Goal: Transaction & Acquisition: Purchase product/service

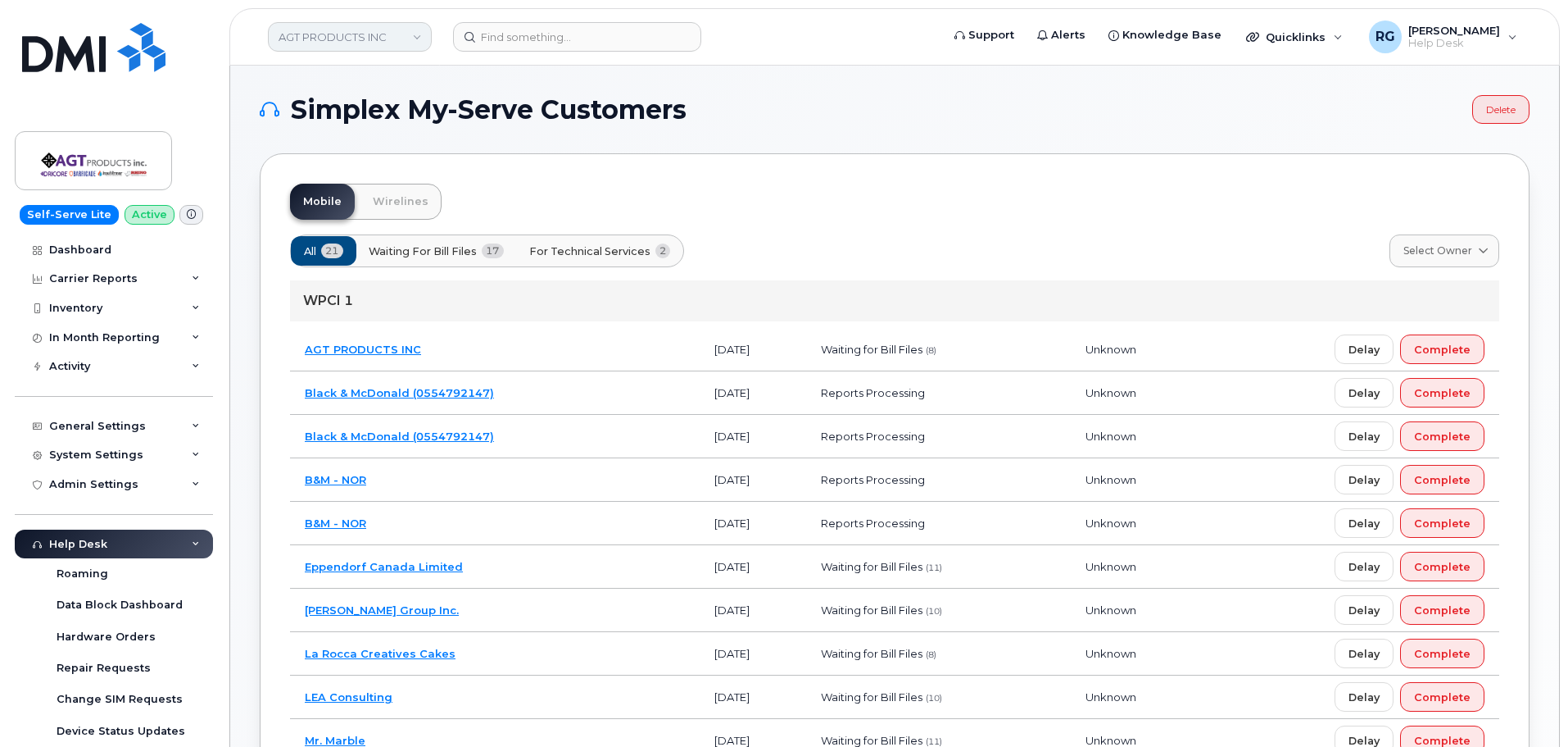
click at [317, 35] on link "AGT PRODUCTS INC" at bounding box center [350, 36] width 164 height 30
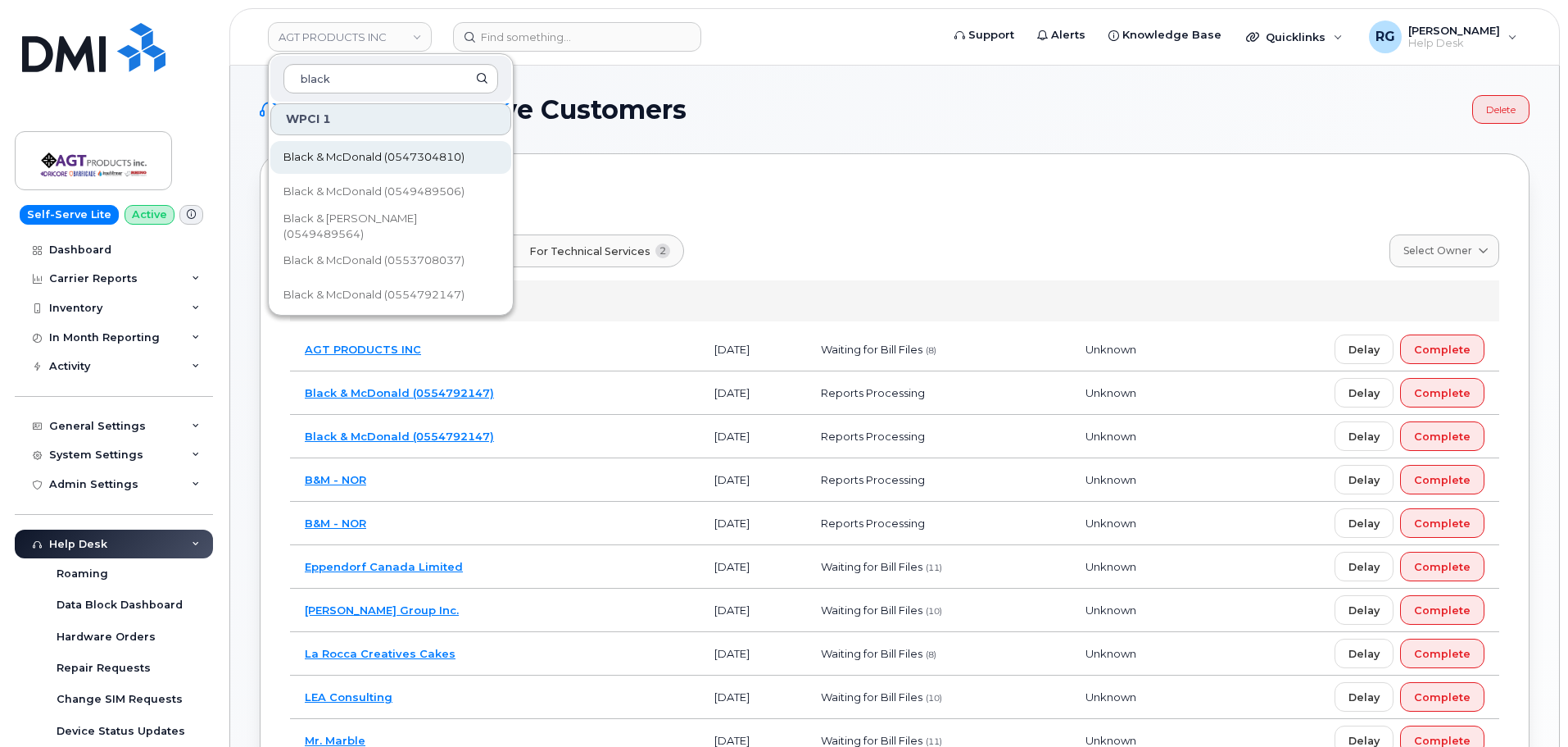
scroll to position [82, 0]
type input "black"
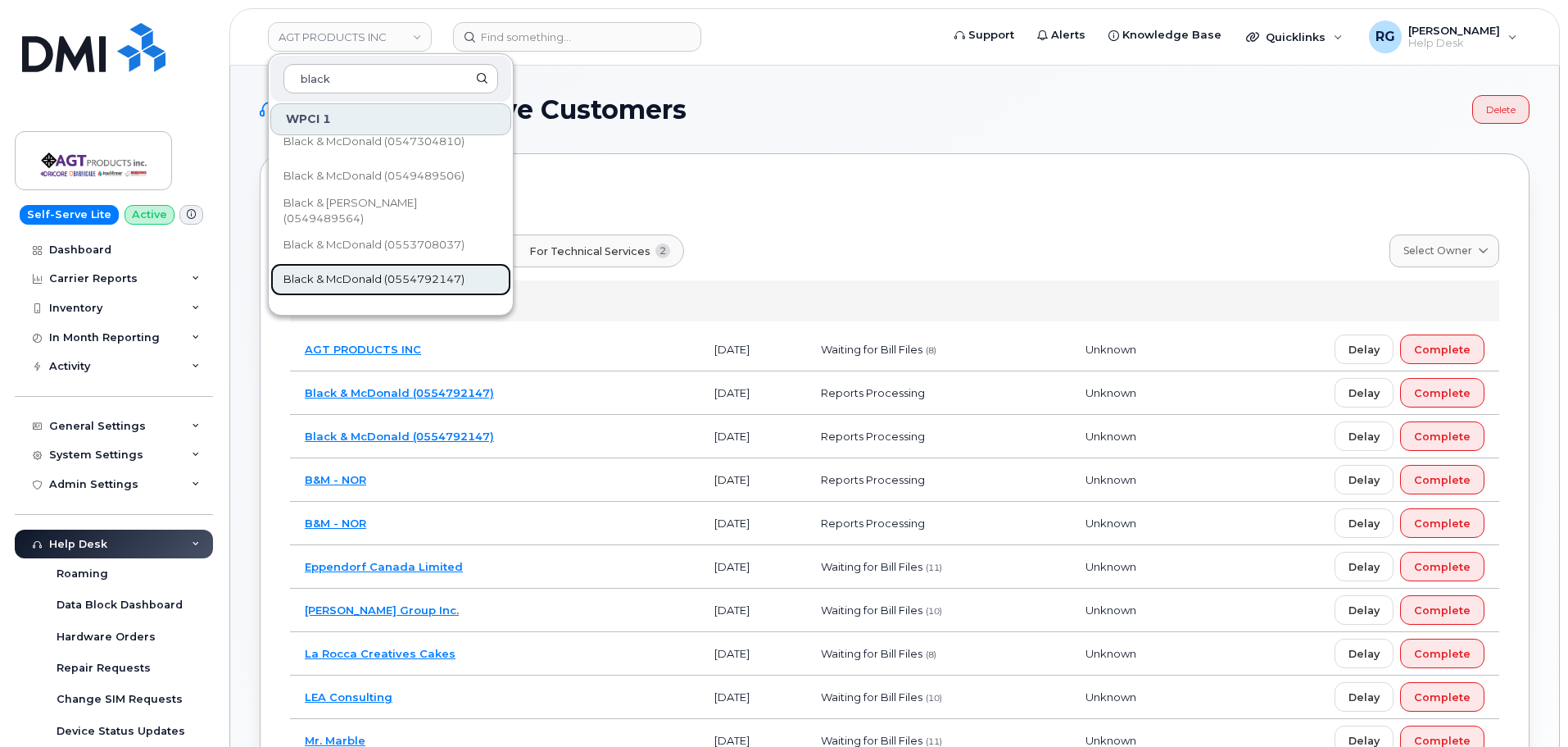
click at [453, 277] on span "Black & McDonald (0554792147)" at bounding box center [374, 279] width 181 height 16
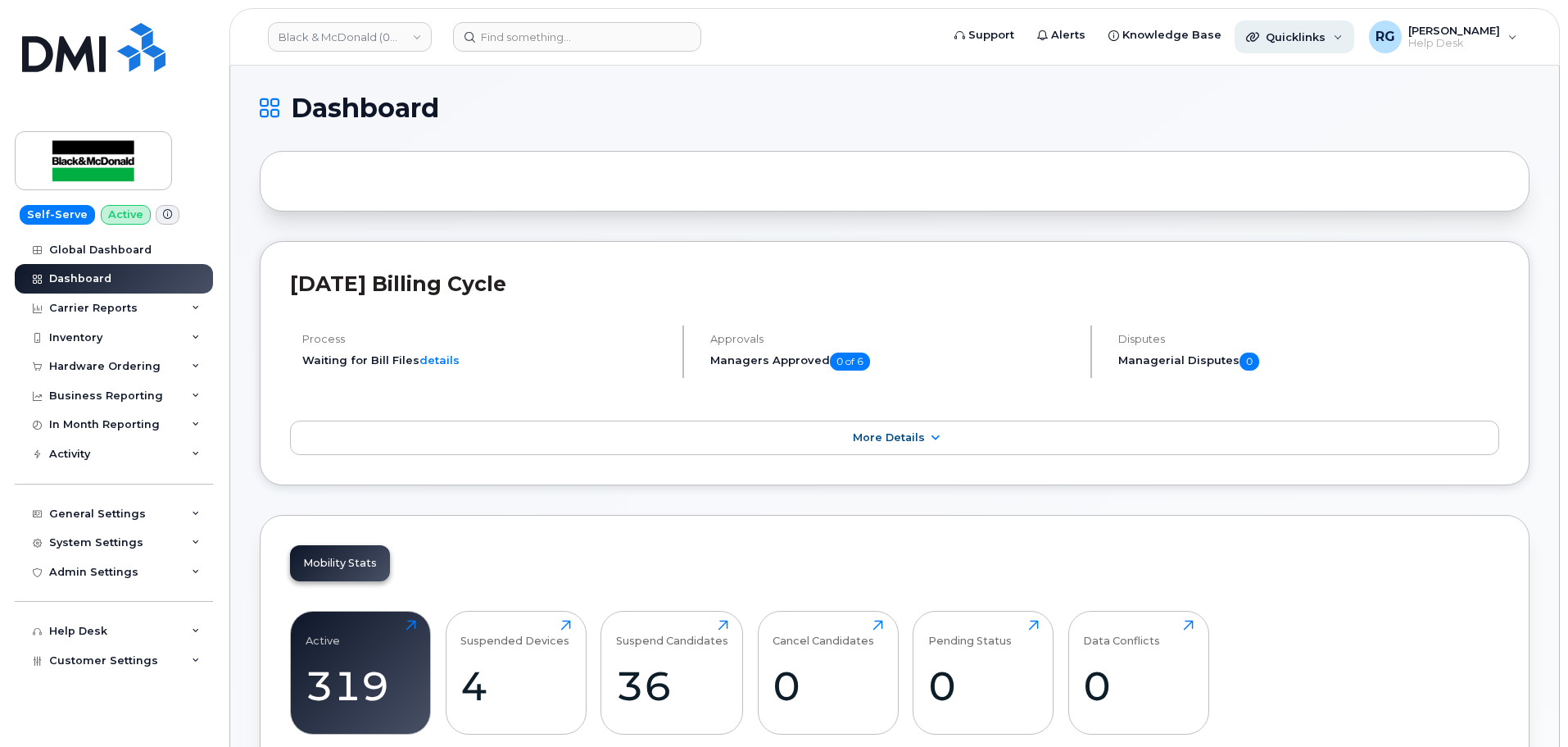
click at [1320, 34] on span "Quicklinks" at bounding box center [1295, 37] width 60 height 13
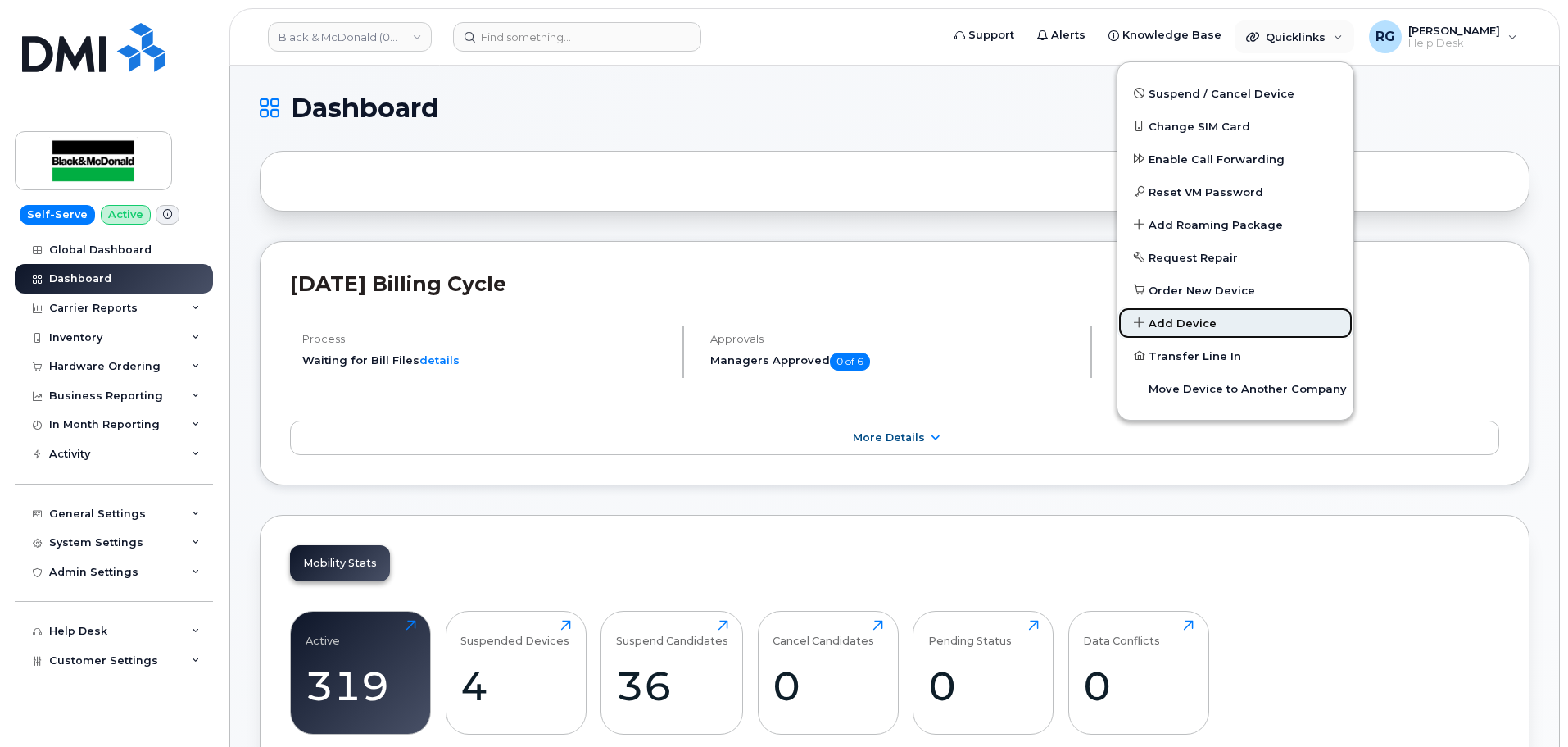
click at [1214, 329] on span "Add Device" at bounding box center [1183, 323] width 68 height 16
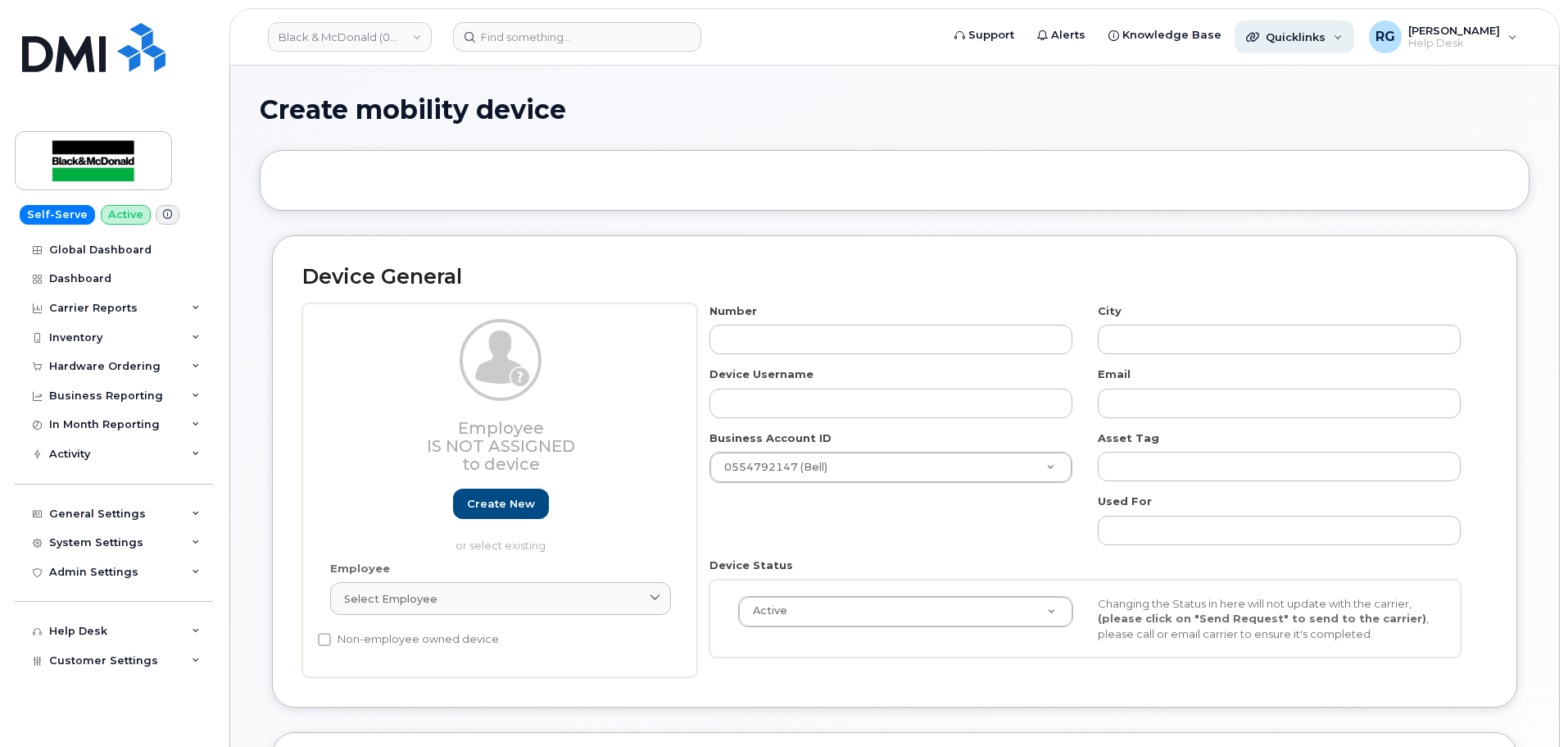
click at [1306, 49] on div "Quicklinks" at bounding box center [1294, 36] width 119 height 32
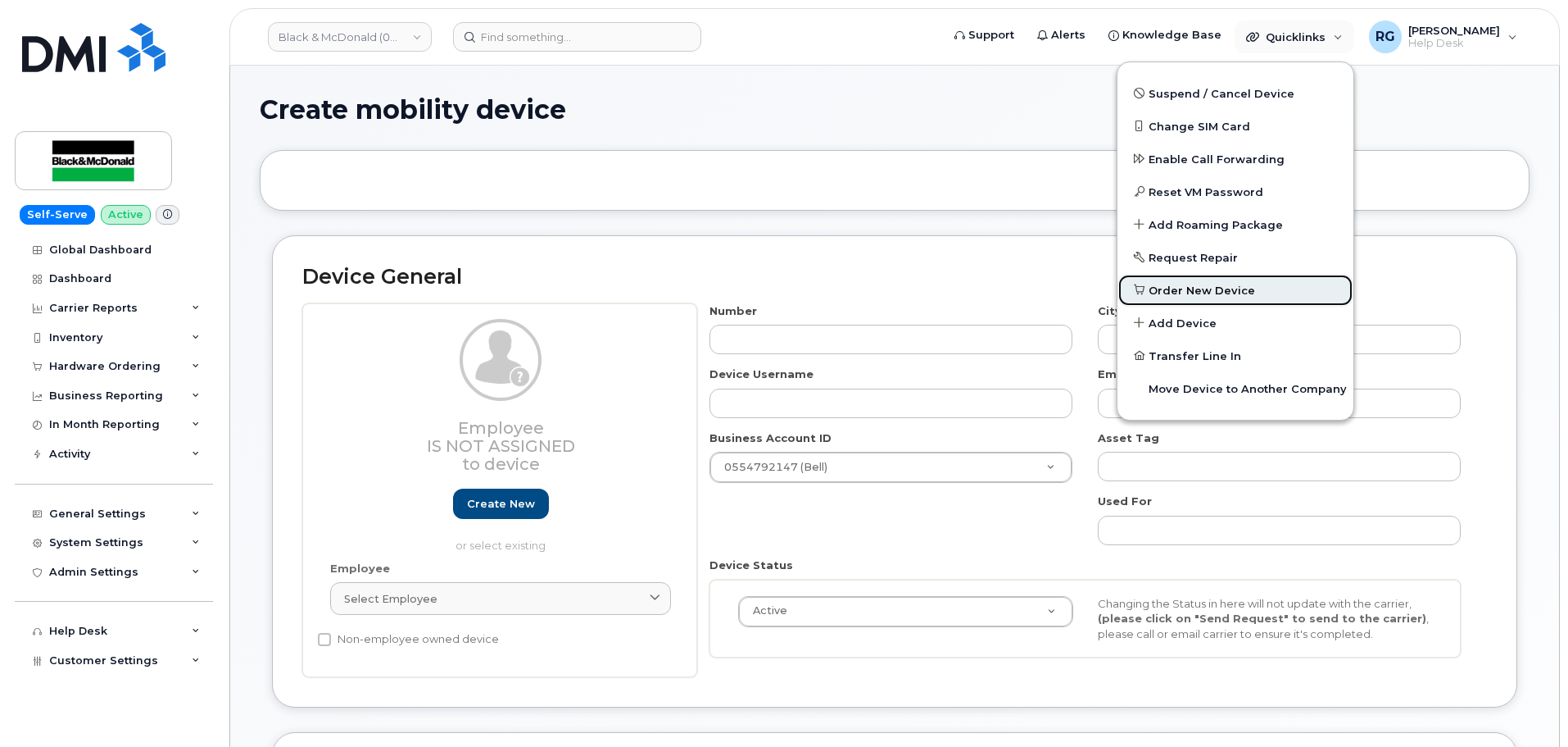
click at [1228, 294] on span "Order New Device" at bounding box center [1203, 290] width 107 height 16
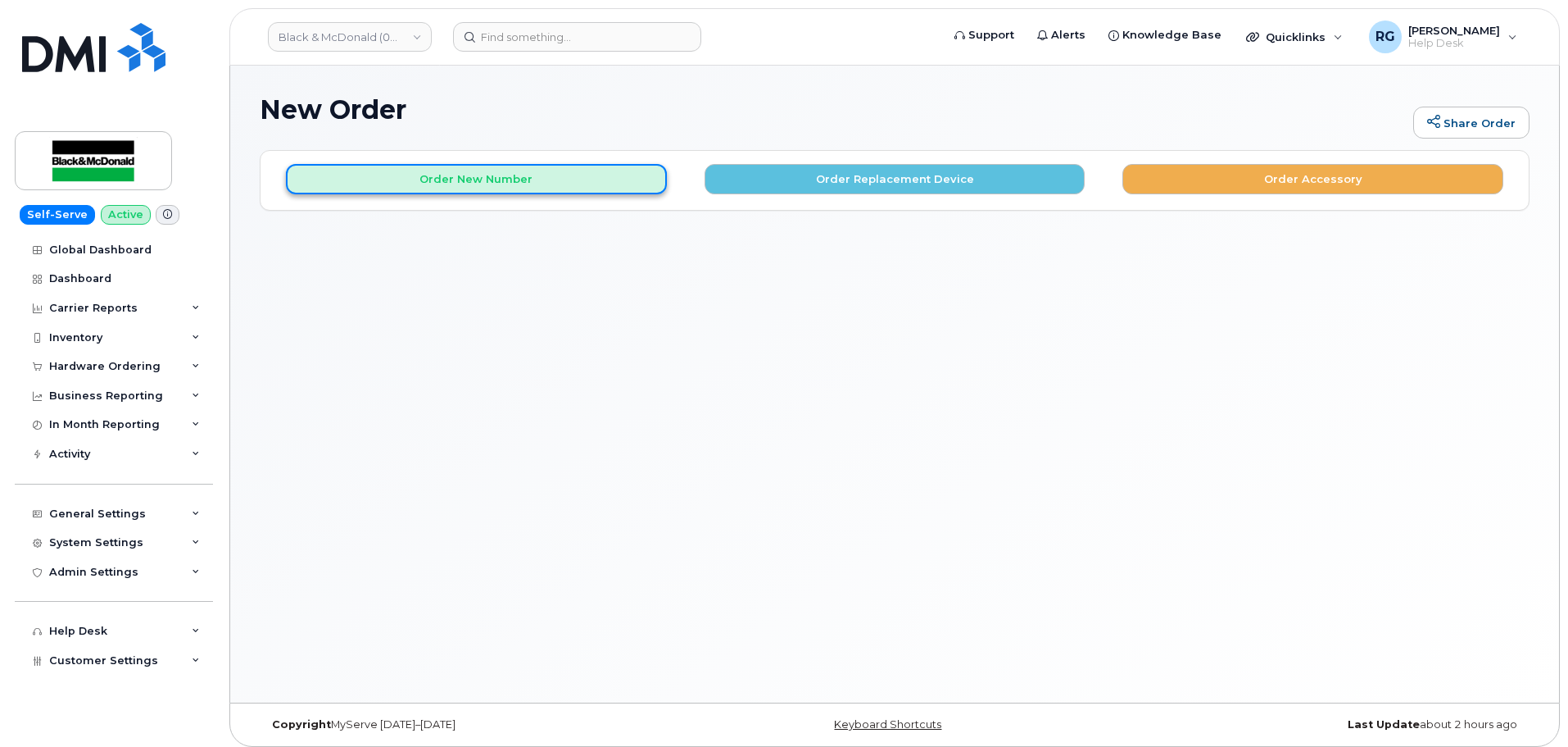
click at [451, 185] on button "Order New Number" at bounding box center [477, 179] width 382 height 31
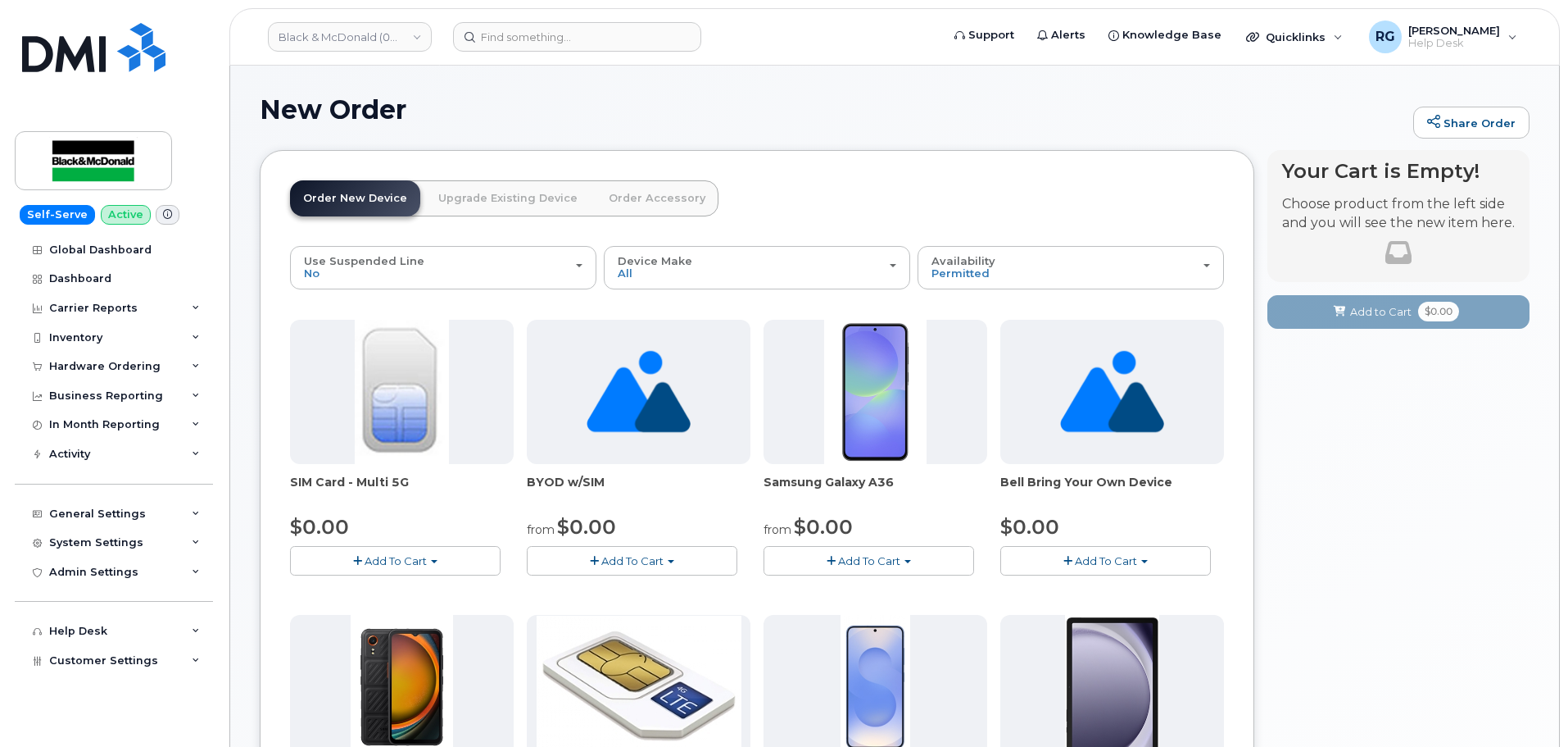
click at [453, 562] on button "Add To Cart" at bounding box center [395, 560] width 211 height 29
click at [421, 591] on link "$0.00 - New Activation" at bounding box center [371, 591] width 155 height 20
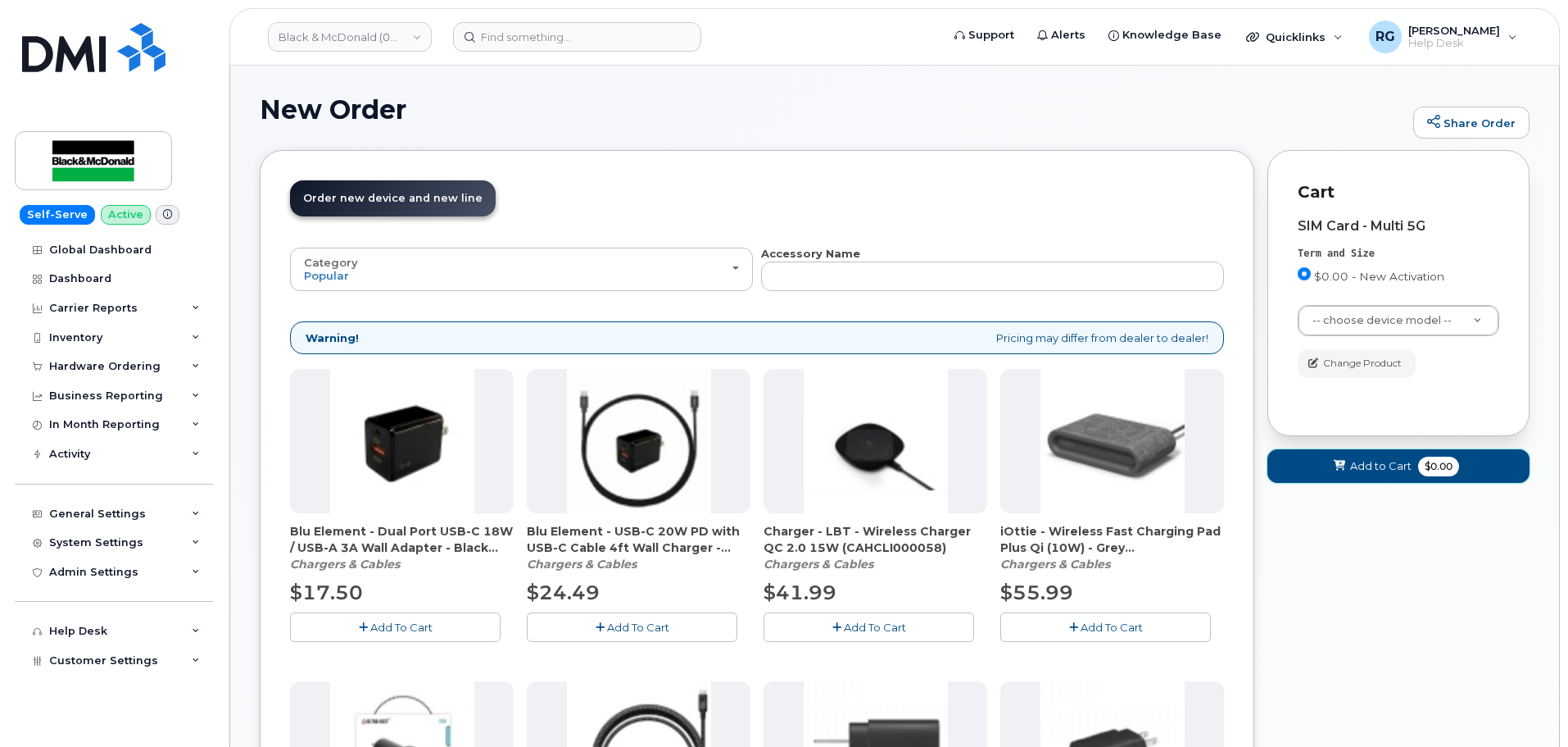
click at [1416, 461] on button "Add to Cart $0.00" at bounding box center [1398, 466] width 262 height 33
click at [1444, 301] on div "SIM Card - Multi 5G Term and Size $0.00 - New Activation Color -- choose device…" at bounding box center [1398, 298] width 201 height 159
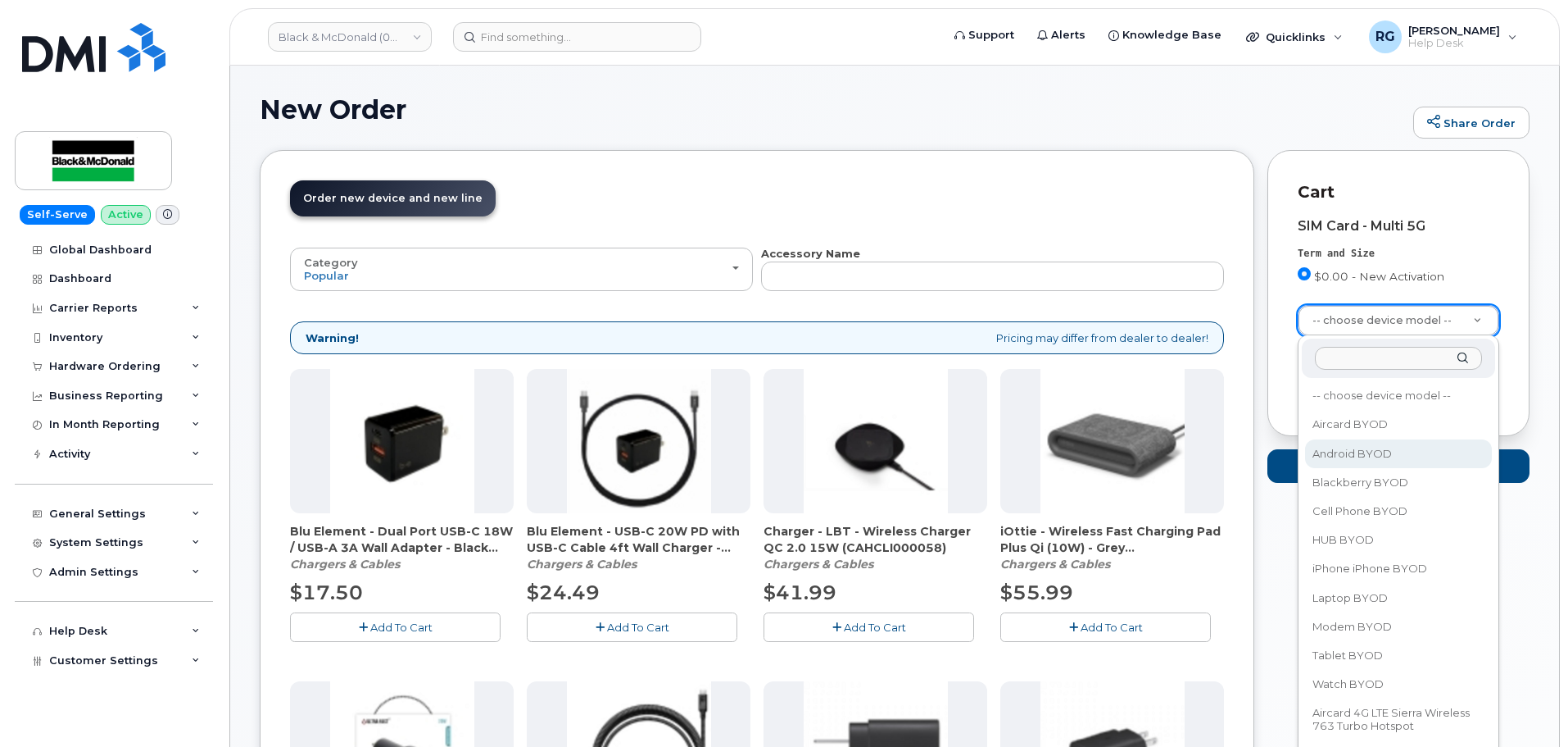
select select "2422"
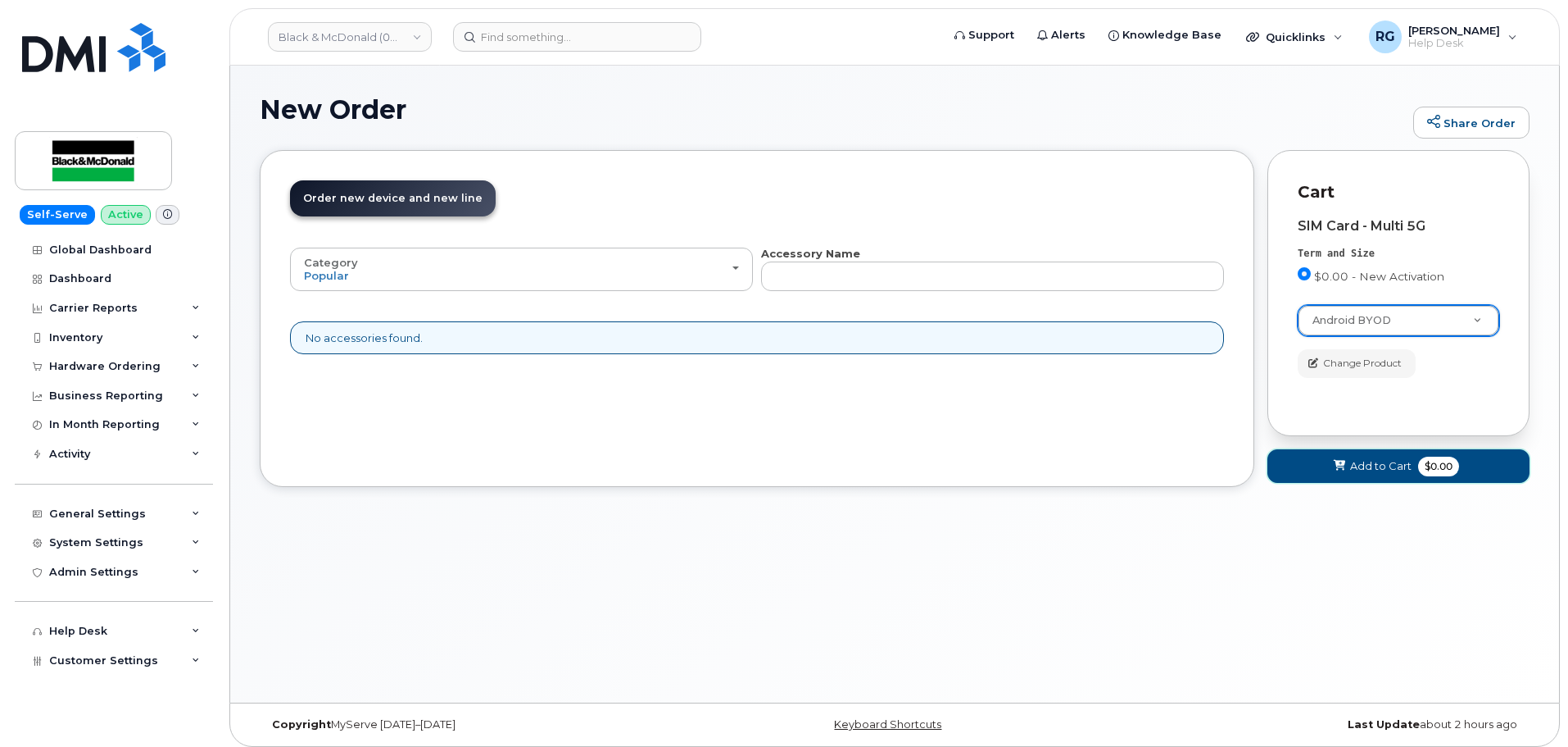
click at [1405, 475] on button "Add to Cart $0.00" at bounding box center [1398, 466] width 262 height 33
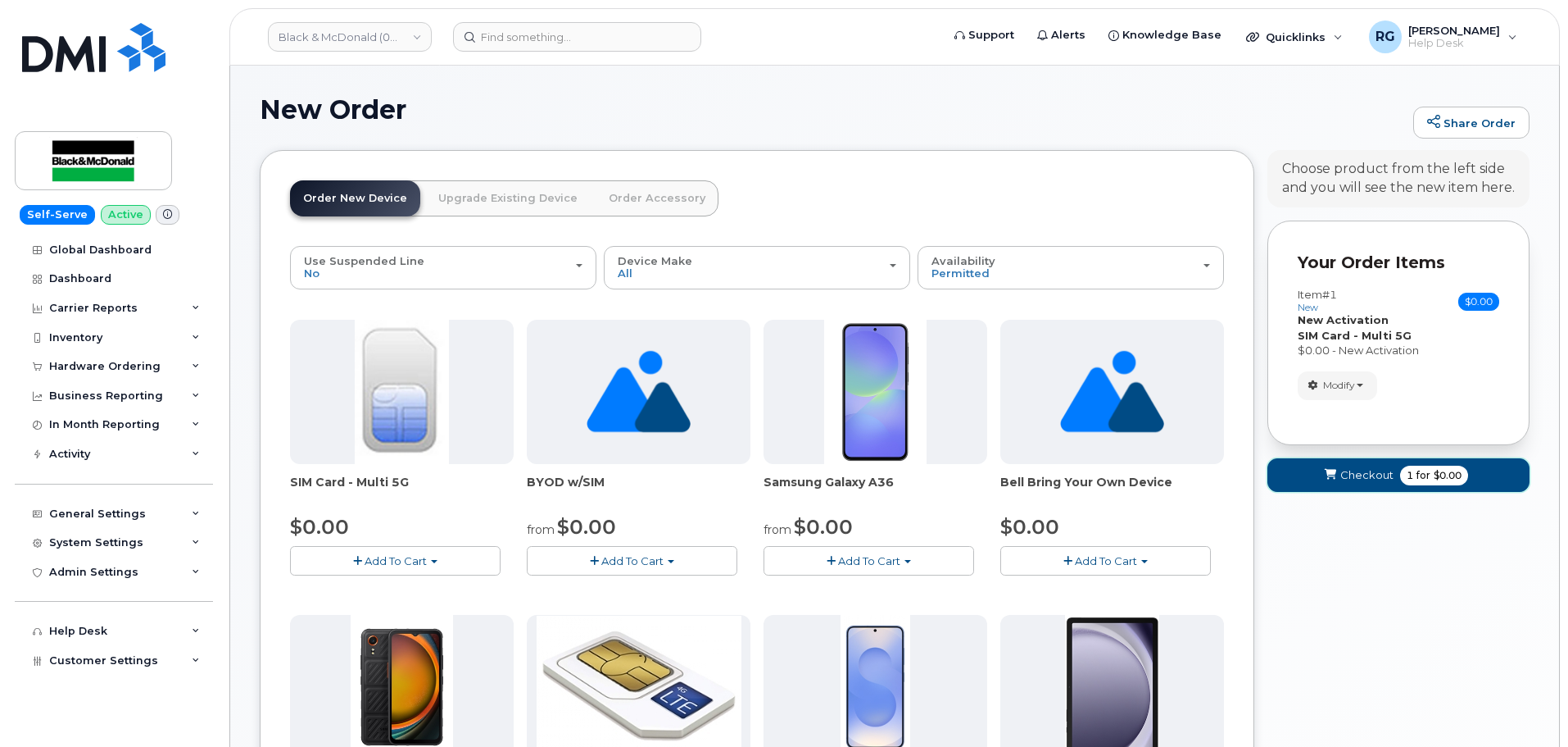
click at [1392, 477] on span "Checkout" at bounding box center [1368, 475] width 53 height 15
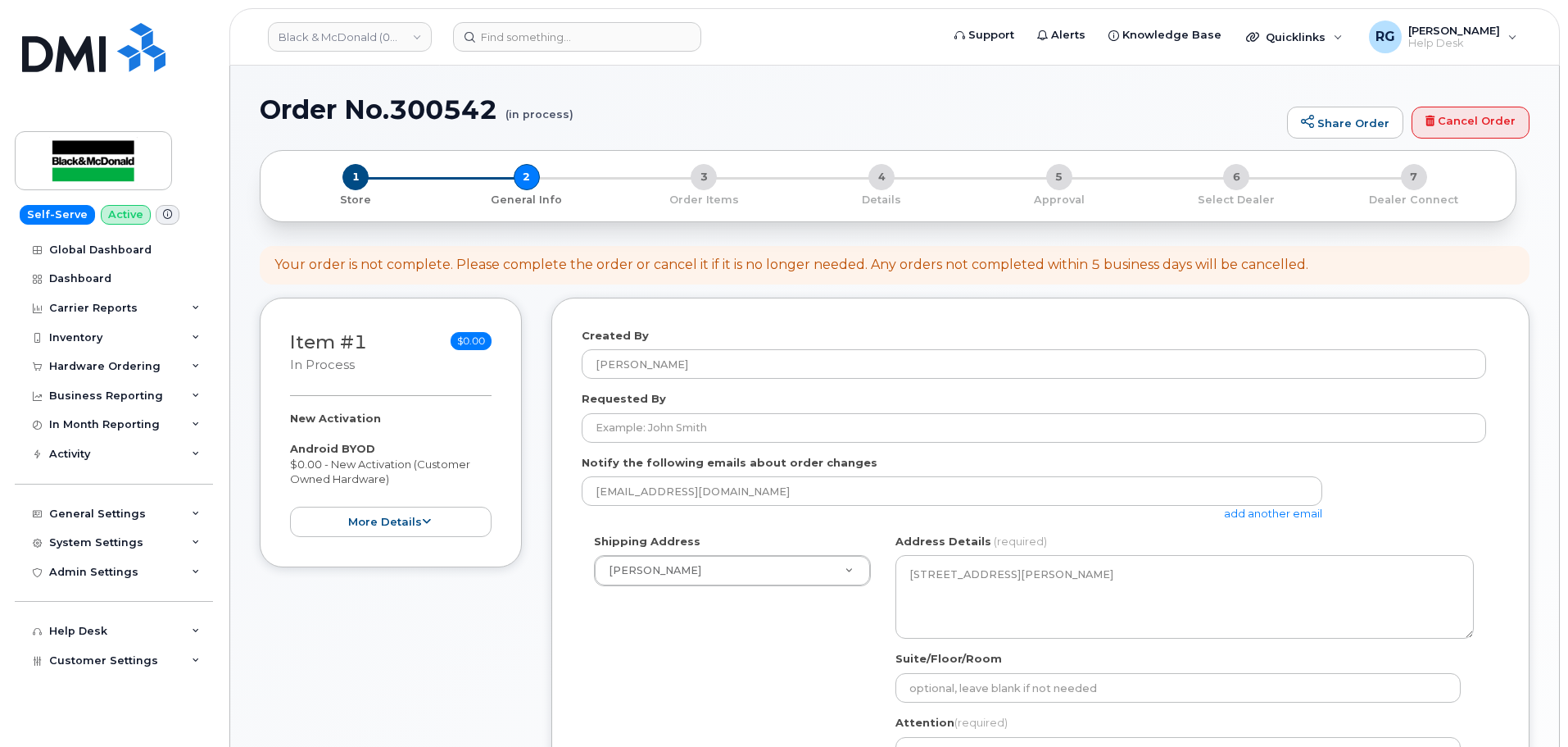
select select
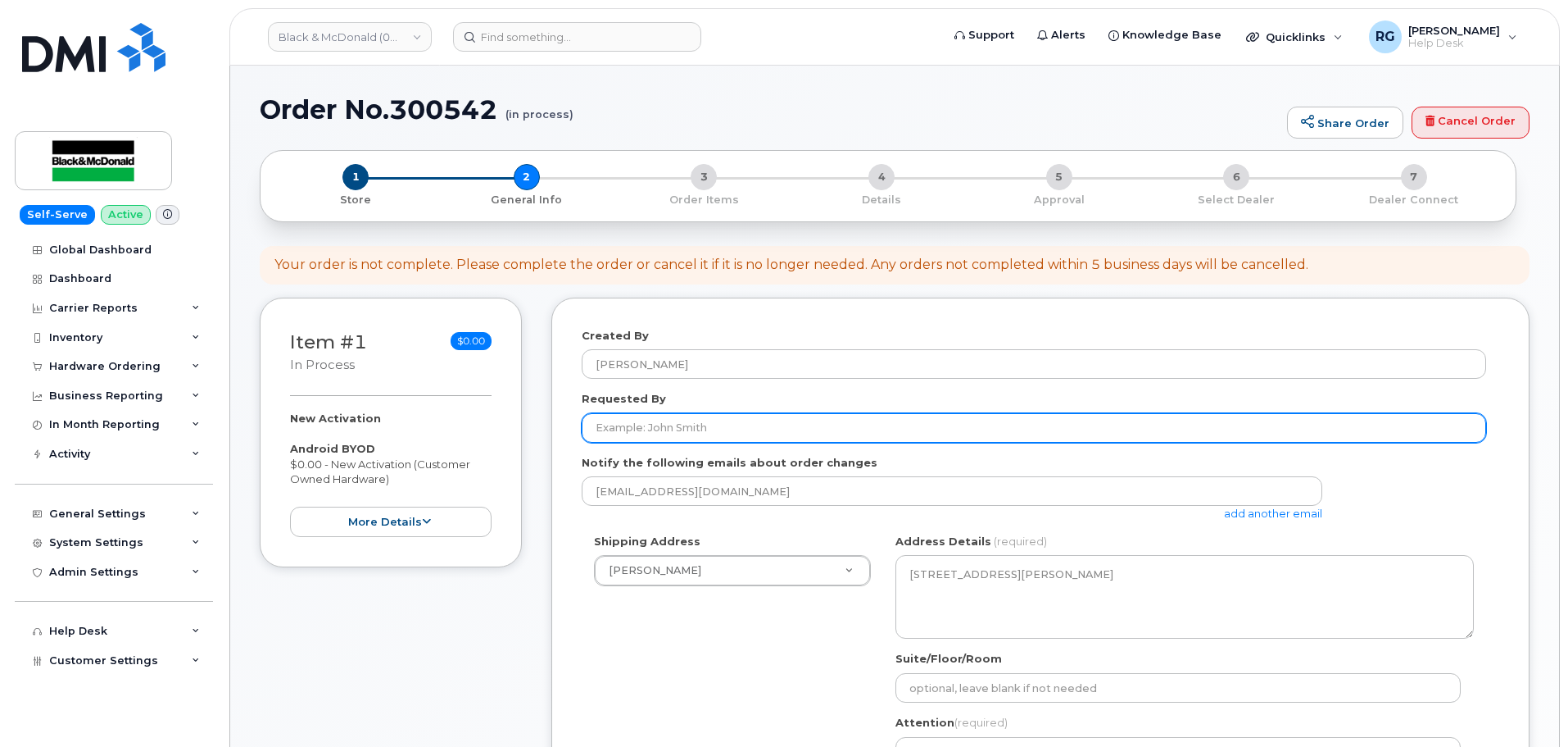
click at [671, 425] on input "Requested By" at bounding box center [1034, 427] width 905 height 30
paste input "'Harsh Patel' <hapatel@blackandmcdonald.com>"
drag, startPoint x: 671, startPoint y: 425, endPoint x: 847, endPoint y: 425, distance: 176.0
click at [847, 425] on input "'Harsh Patel' <hapatel@blackandmcdonald.com>" at bounding box center [1034, 427] width 905 height 30
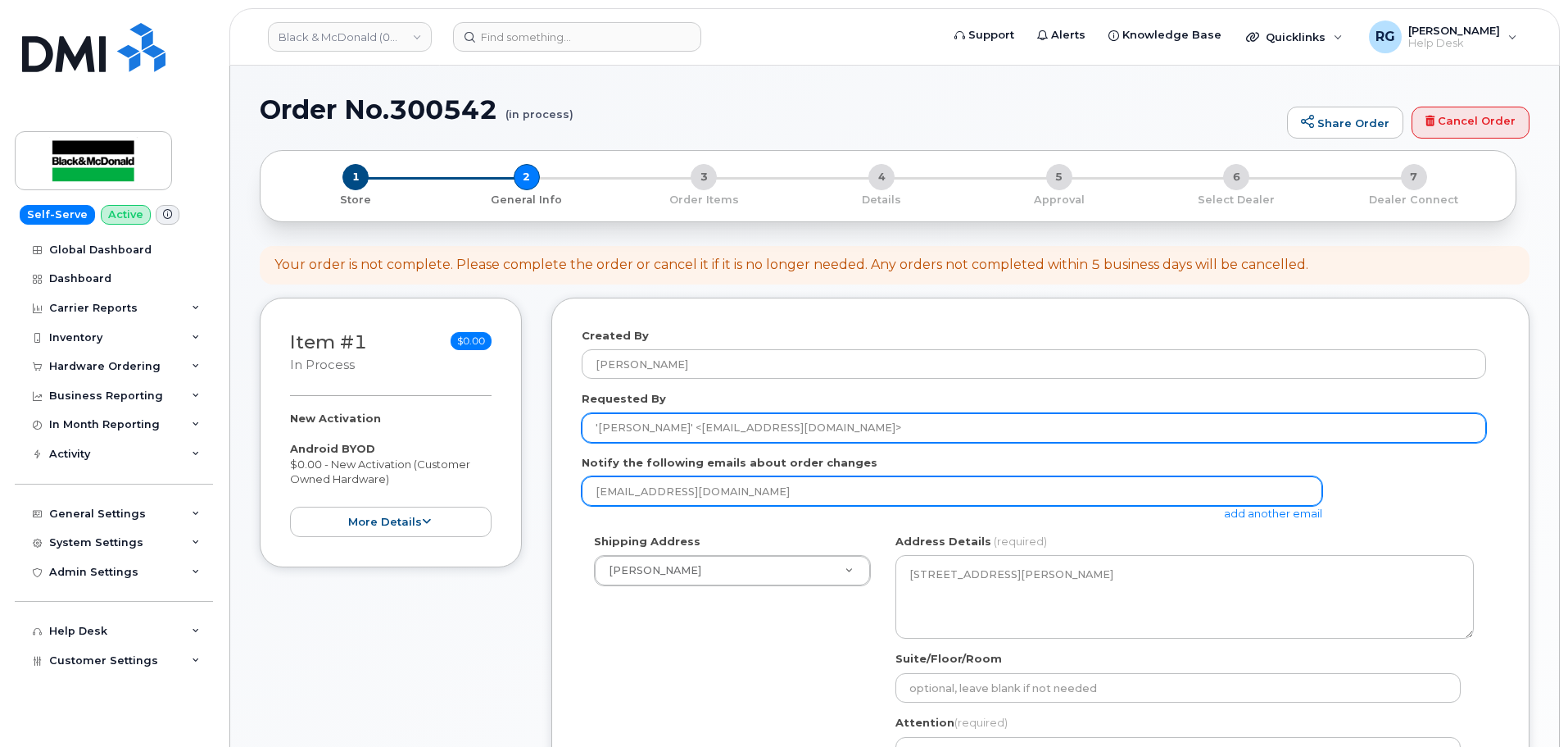
type input "'Harsh Patel' <hapatel@blackandmcdonald.com>"
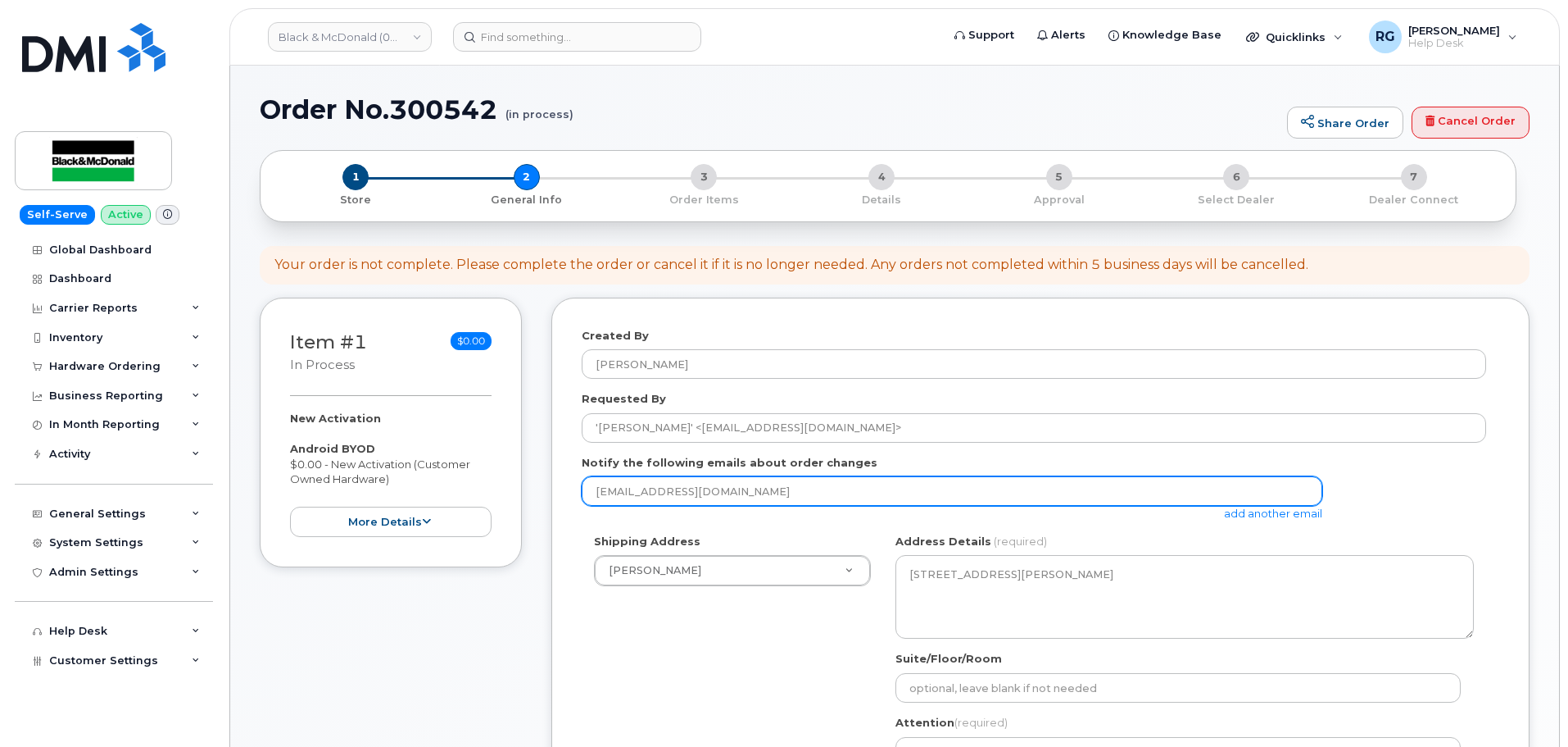
click at [676, 489] on input "robg@wpci.com" at bounding box center [952, 490] width 741 height 30
drag, startPoint x: 734, startPoint y: 489, endPoint x: 567, endPoint y: 485, distance: 167.0
click at [549, 482] on div "Item #1 in process $0.00 New Activation Android BYOD $0.00 - New Activation (Cu…" at bounding box center [895, 706] width 1270 height 818
paste input "hapatel@blackandmcdonald"
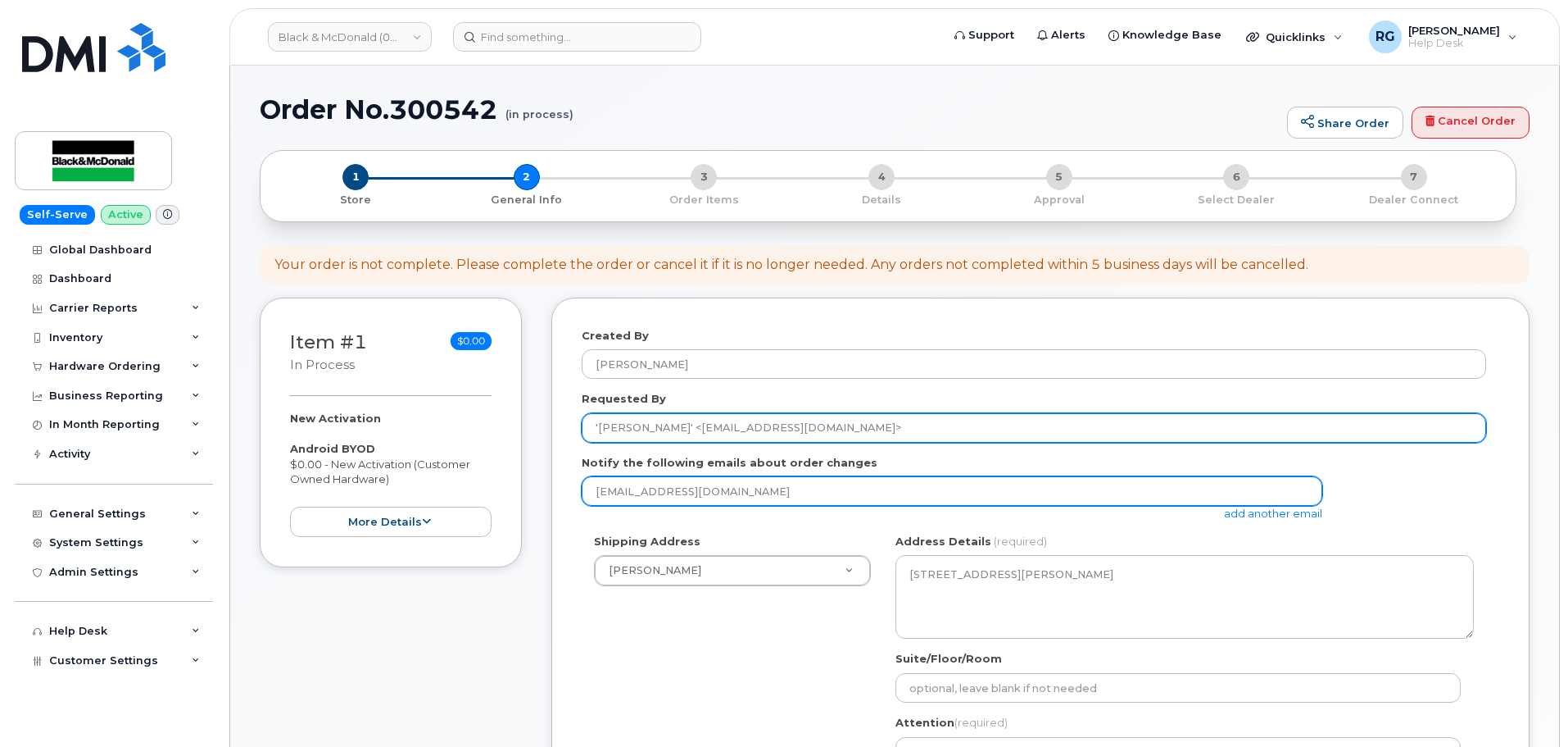
type input "hapatel@blackandmcdonald.com"
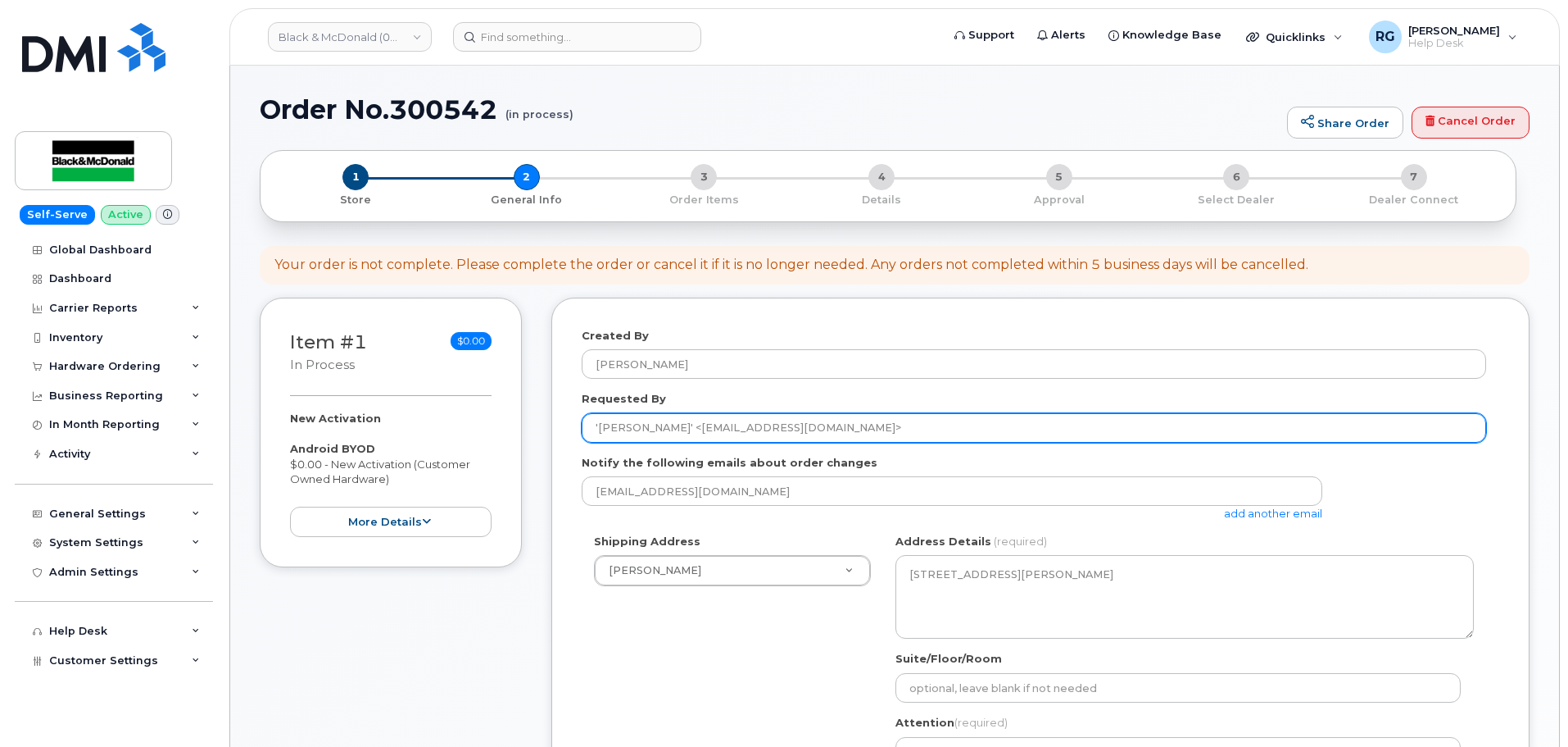
drag, startPoint x: 889, startPoint y: 422, endPoint x: 663, endPoint y: 420, distance: 226.0
click at [663, 420] on input "'Harsh Patel' <hapatel@blackandmcdonald.com>" at bounding box center [1034, 427] width 905 height 30
click at [595, 431] on input "'Harsh Patel" at bounding box center [1034, 427] width 905 height 30
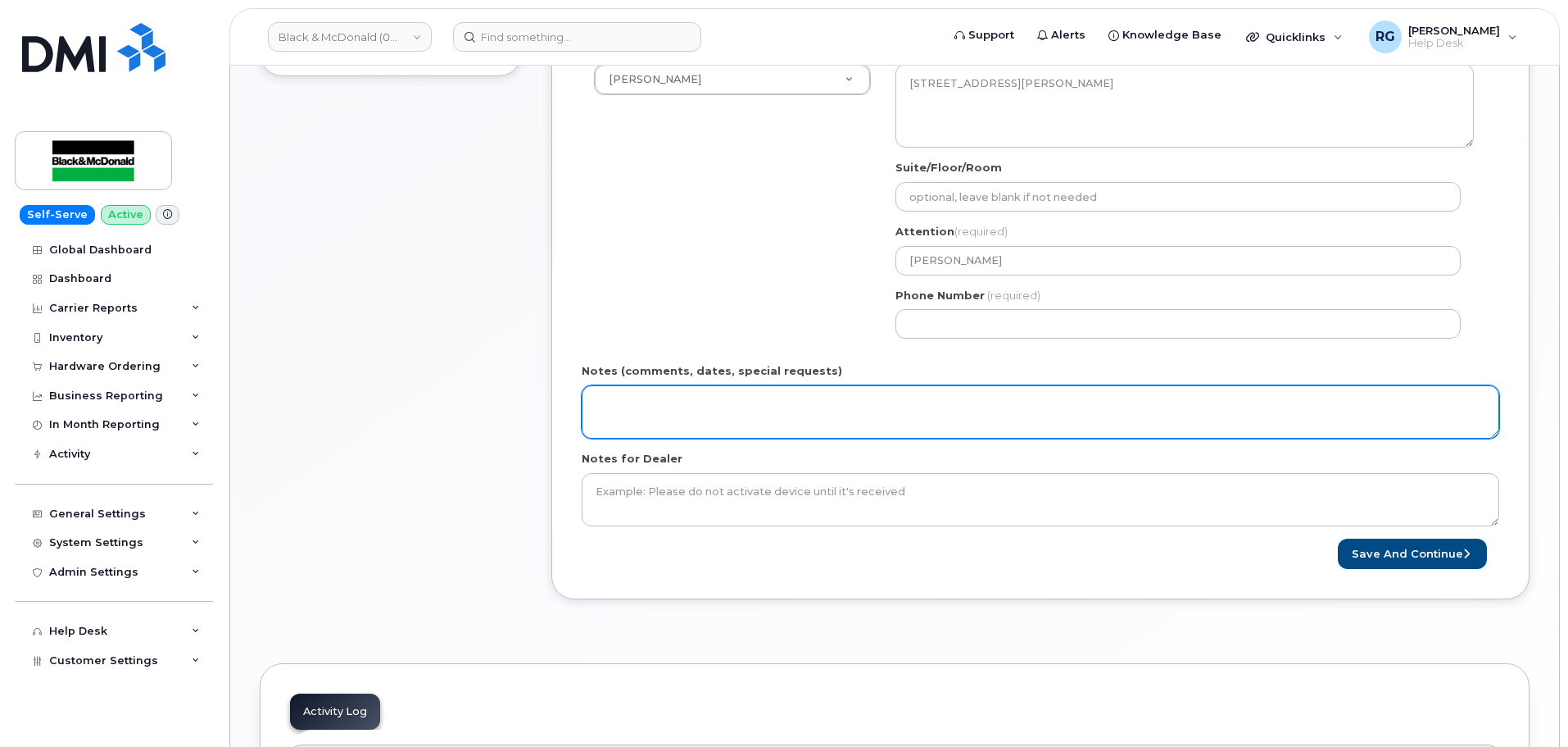
scroll to position [491, 0]
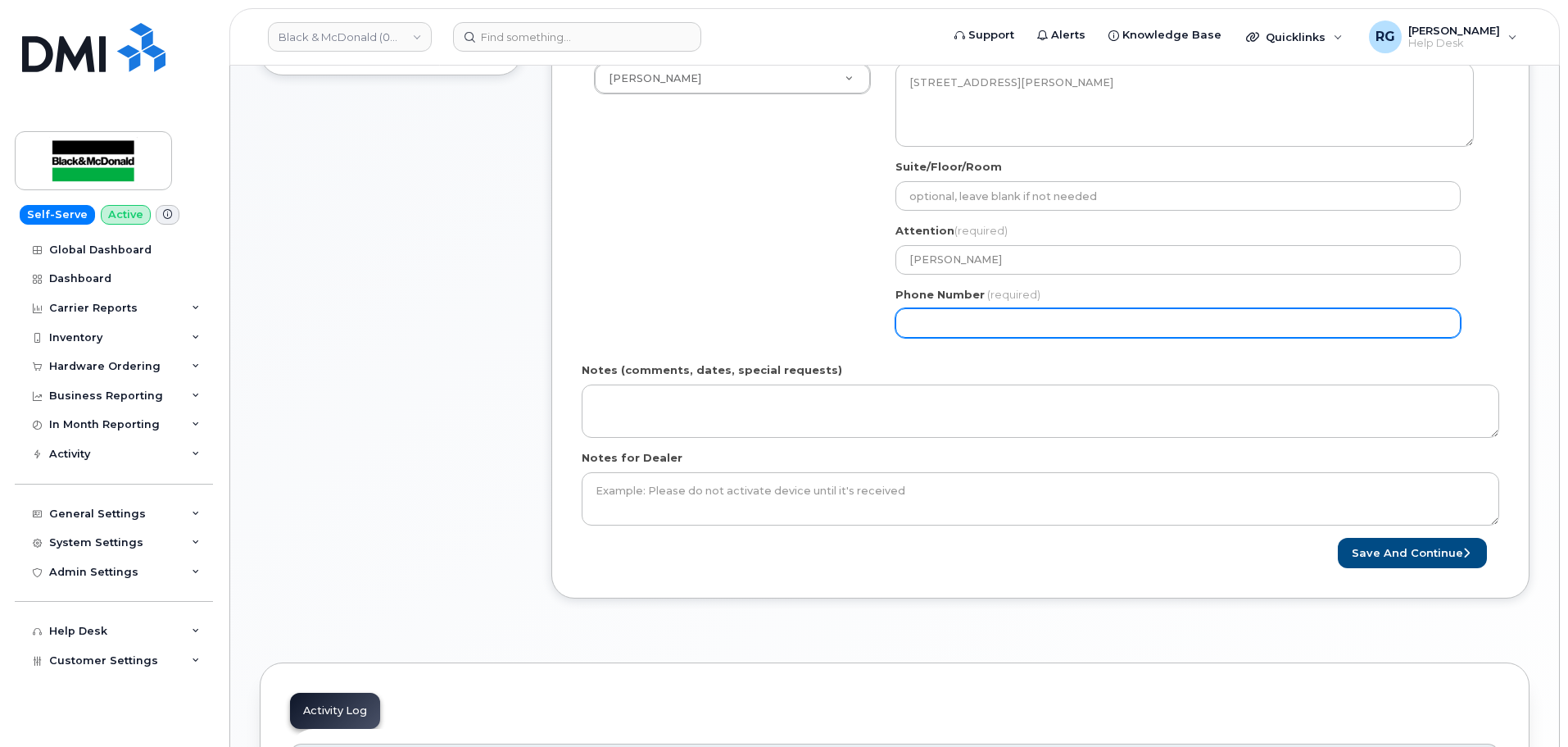
type input "[PERSON_NAME]"
click at [940, 331] on input "Phone Number" at bounding box center [1178, 322] width 566 height 30
select select
type input "416364616"
select select
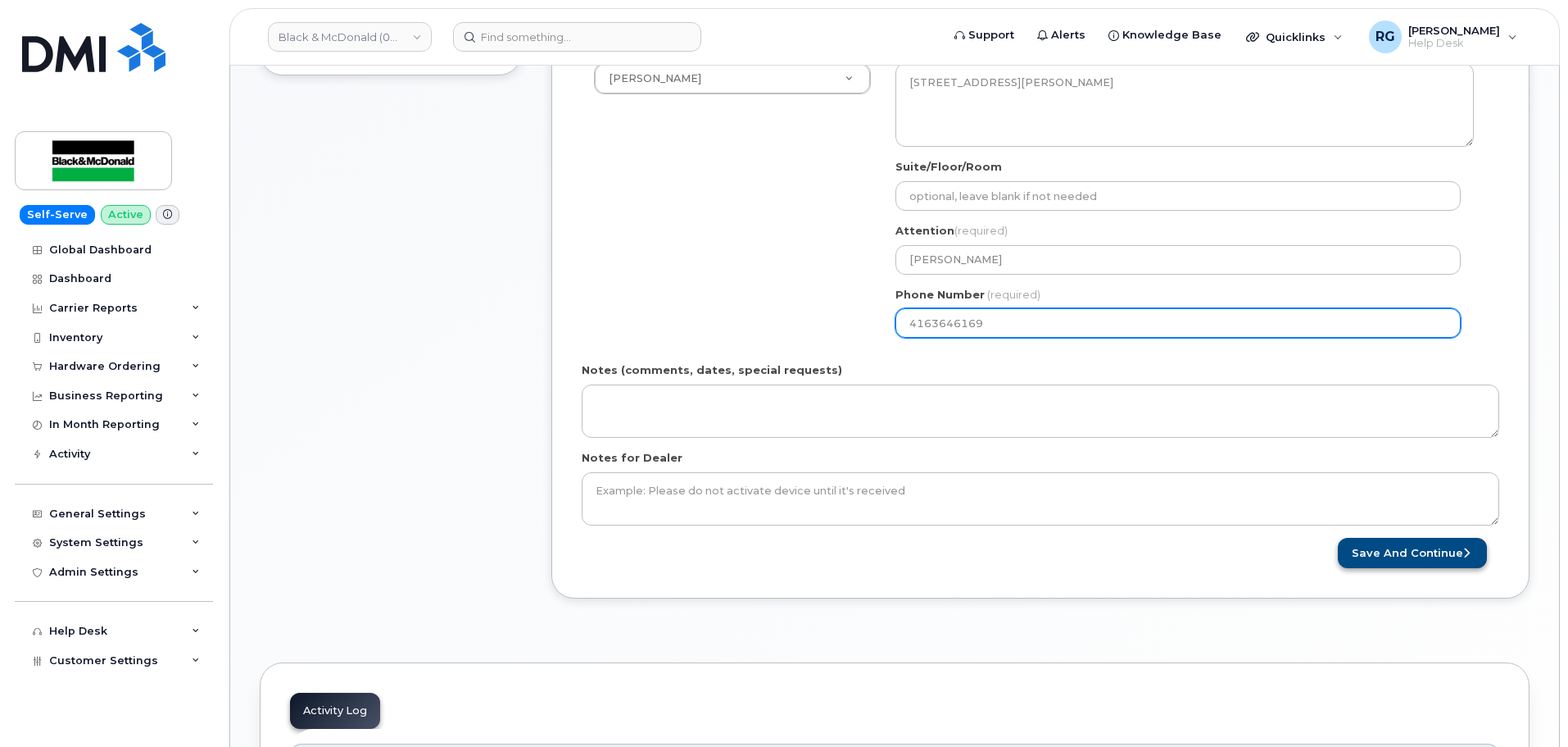
type input "4163646169"
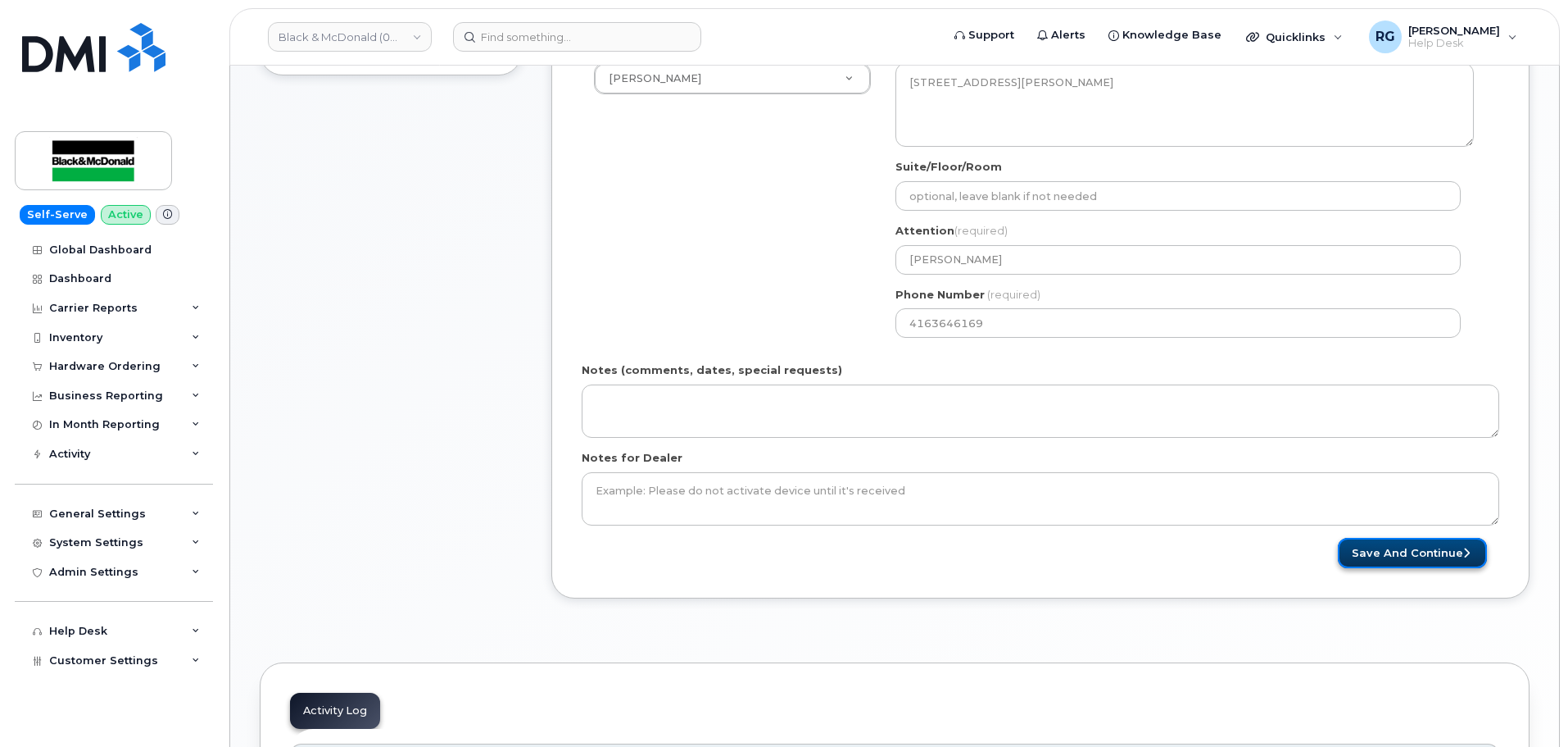
click at [1416, 548] on button "Save and Continue" at bounding box center [1413, 553] width 149 height 31
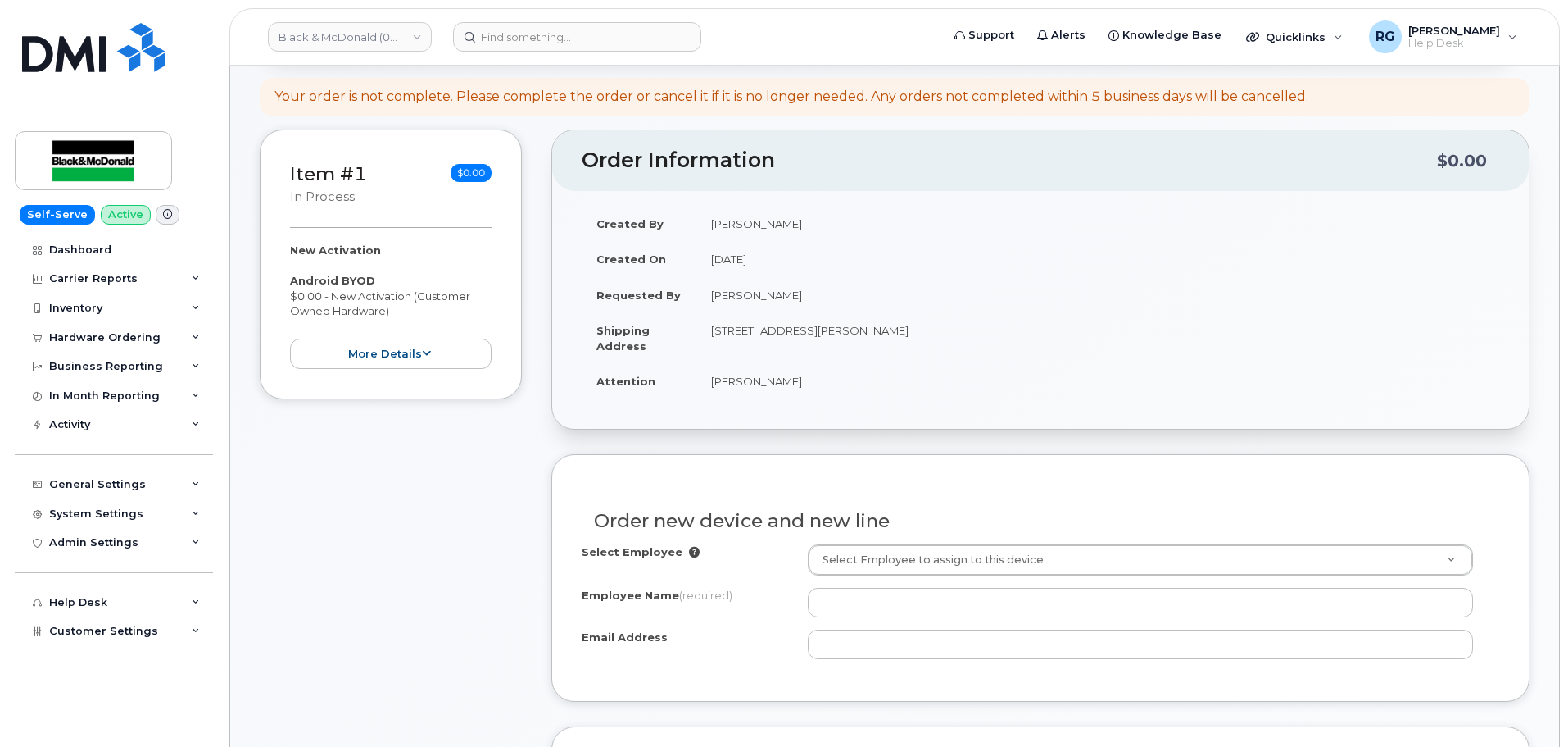
scroll to position [328, 0]
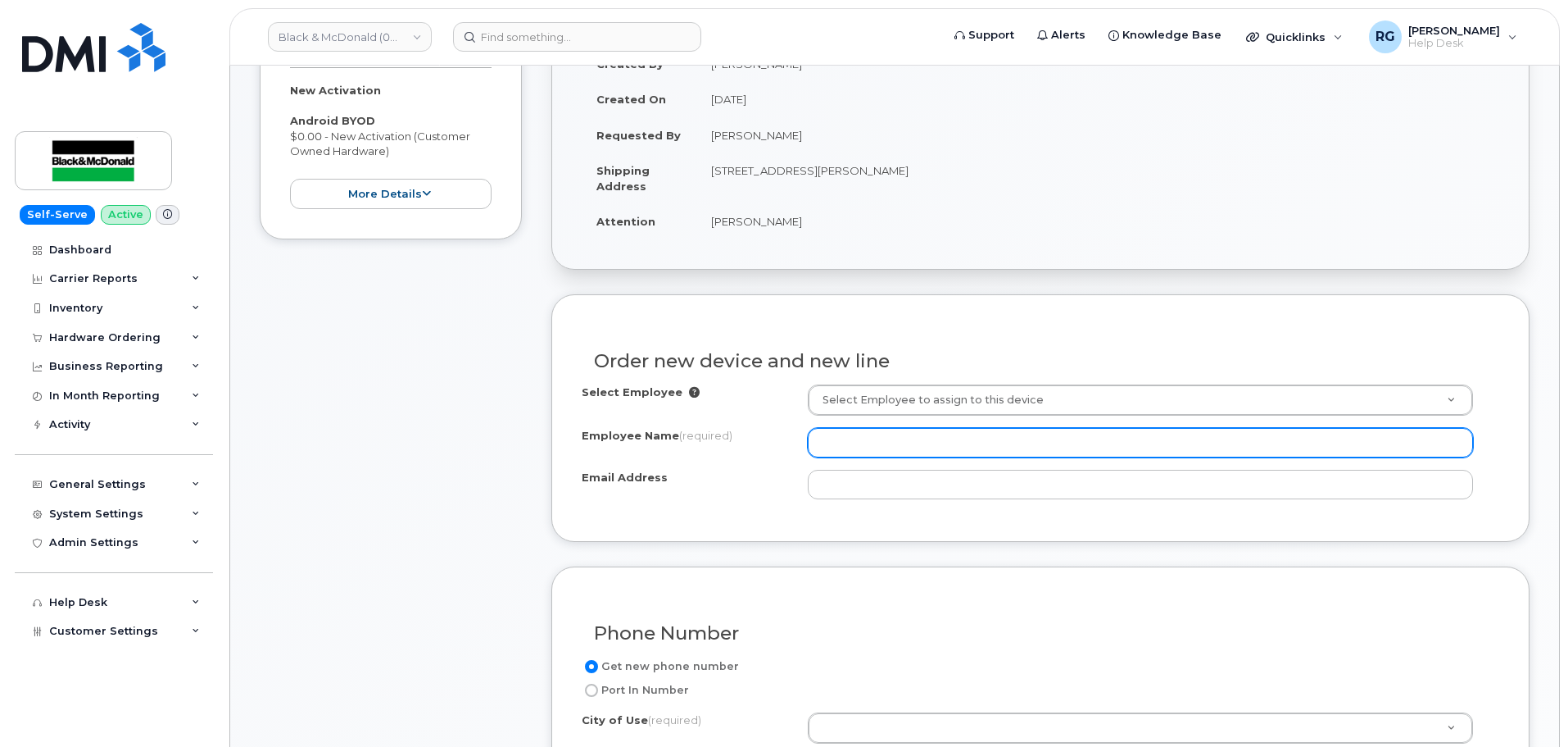
click at [873, 435] on input "Employee Name (required)" at bounding box center [1141, 442] width 666 height 30
paste input "[PERSON_NAME]"
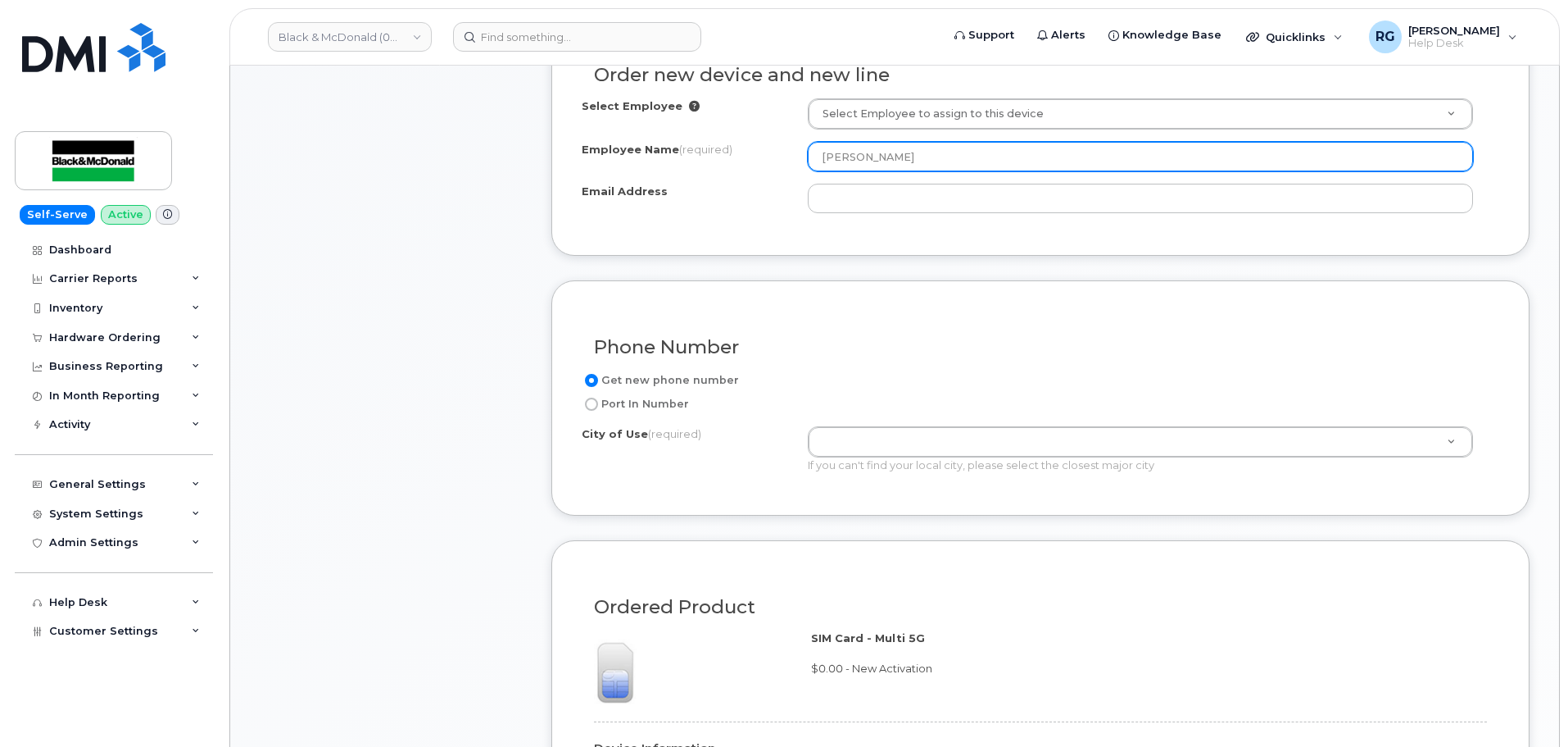
scroll to position [614, 0]
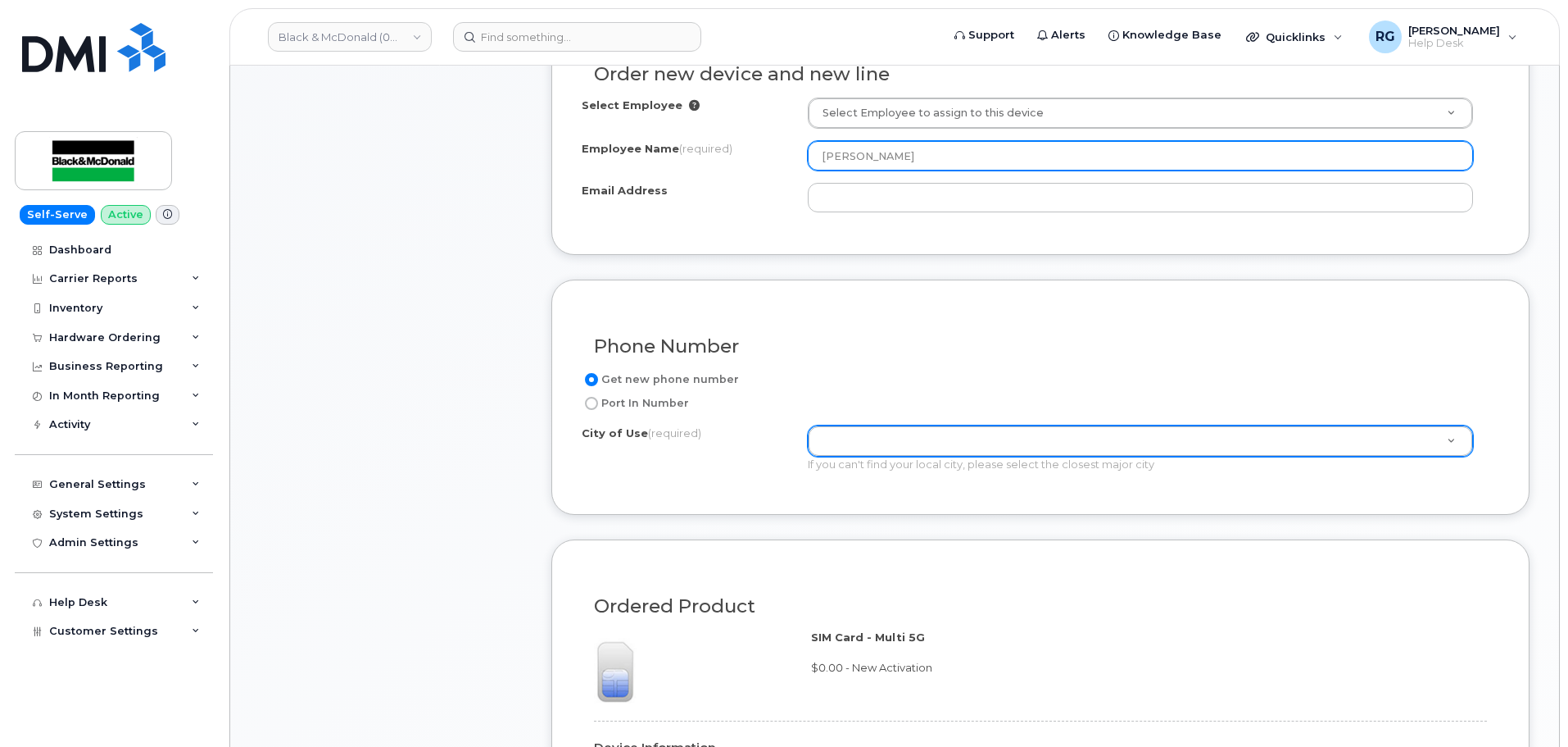
type input "[PERSON_NAME]"
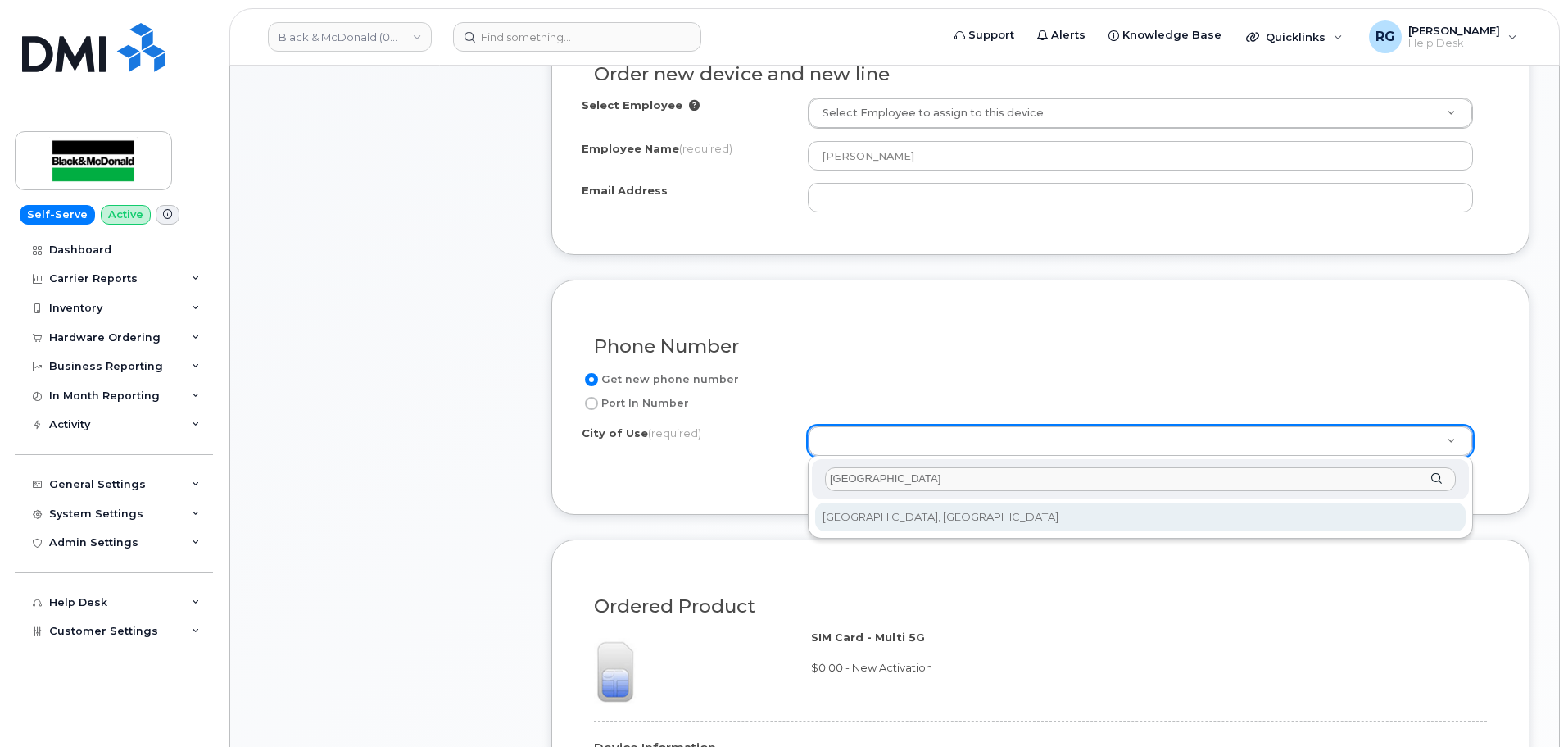
type input "[GEOGRAPHIC_DATA]"
type input "4934"
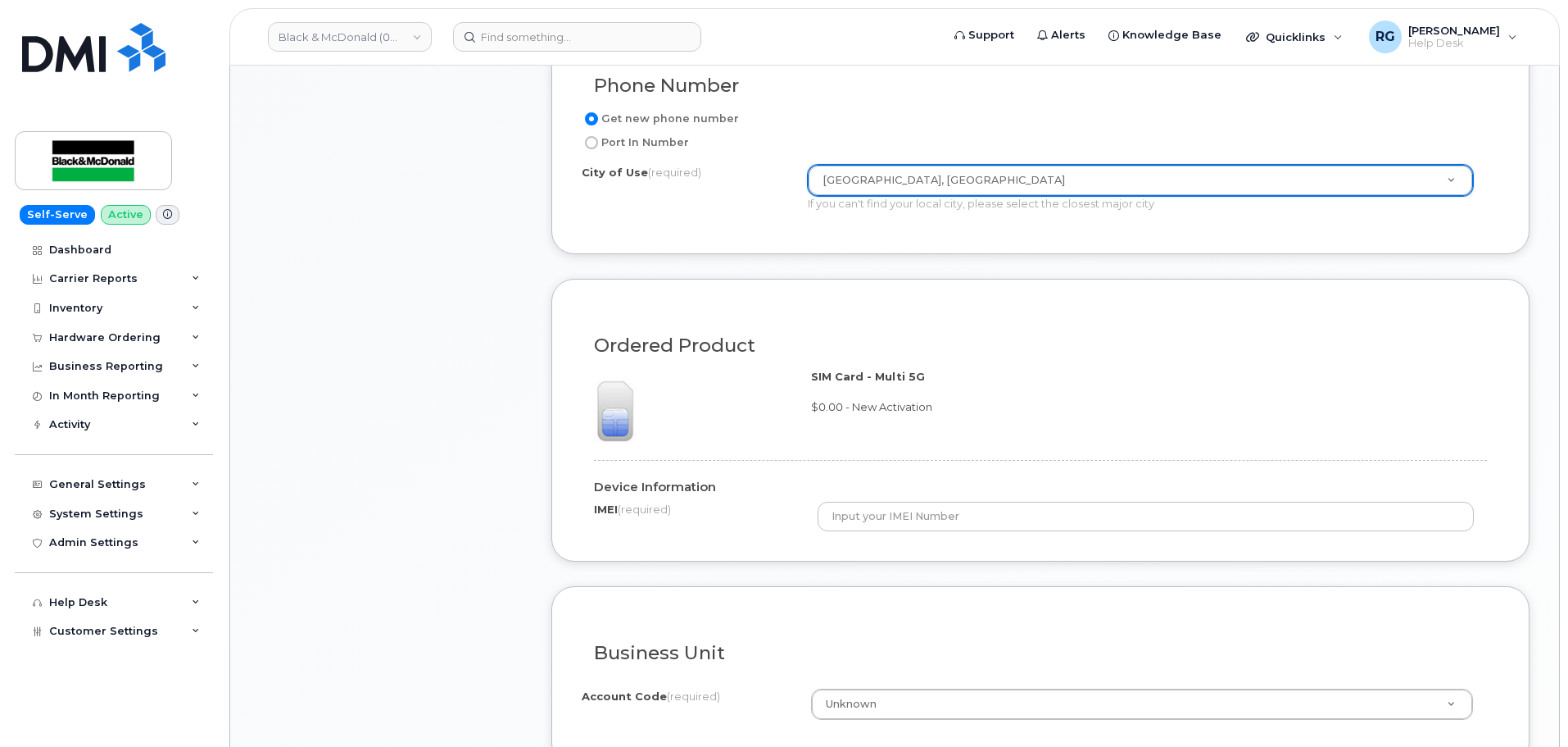
scroll to position [882, 0]
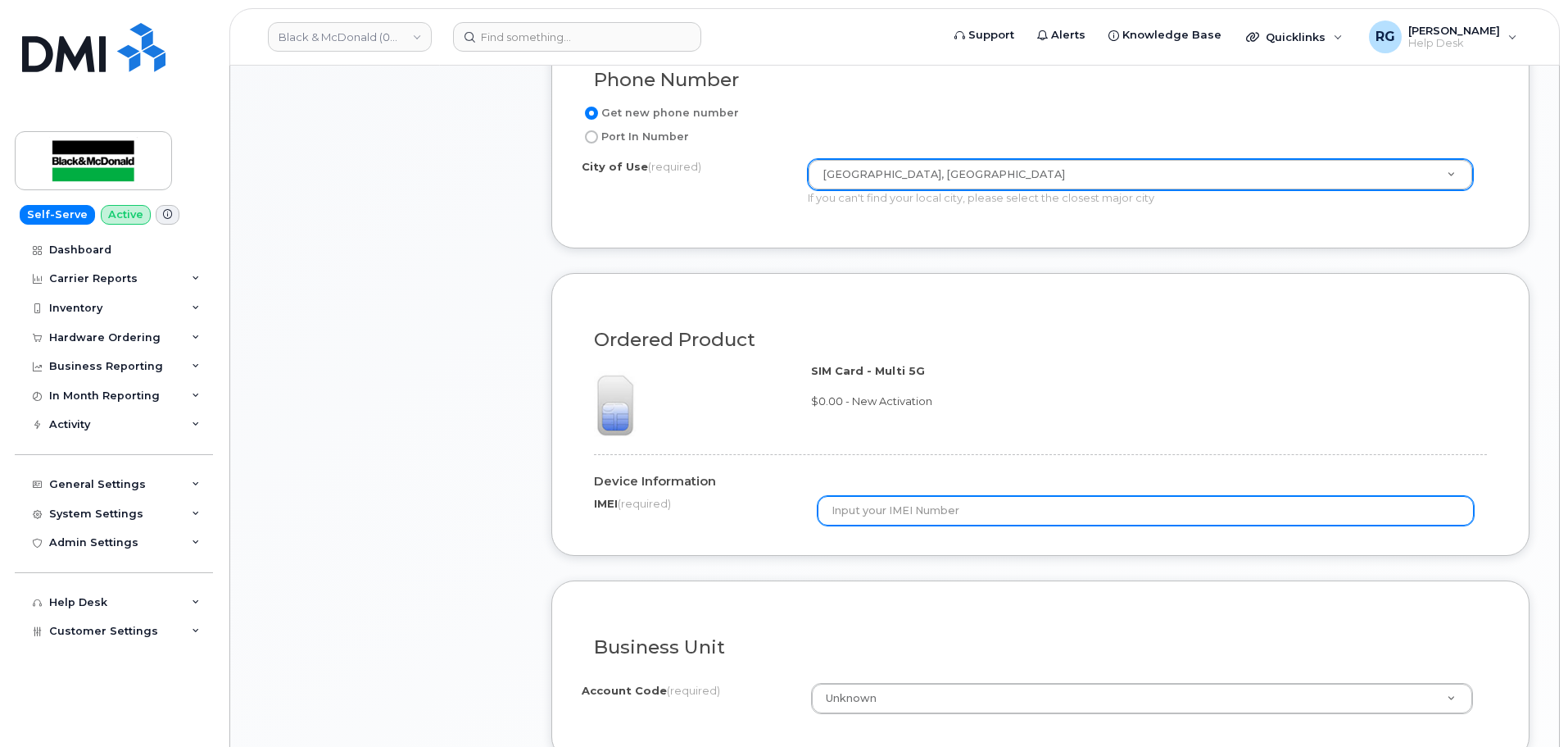
click at [918, 508] on input "text" at bounding box center [1145, 510] width 657 height 30
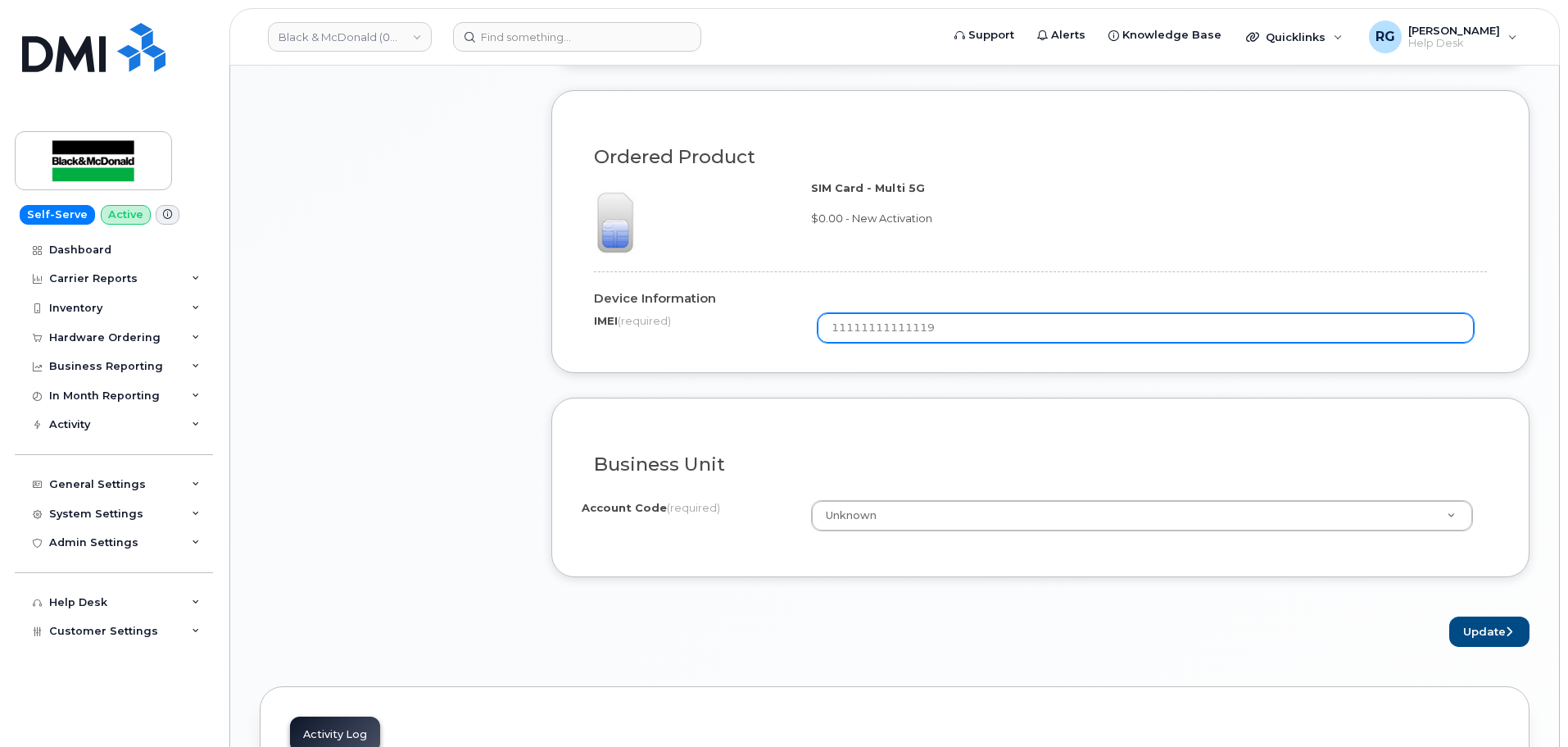
scroll to position [1107, 0]
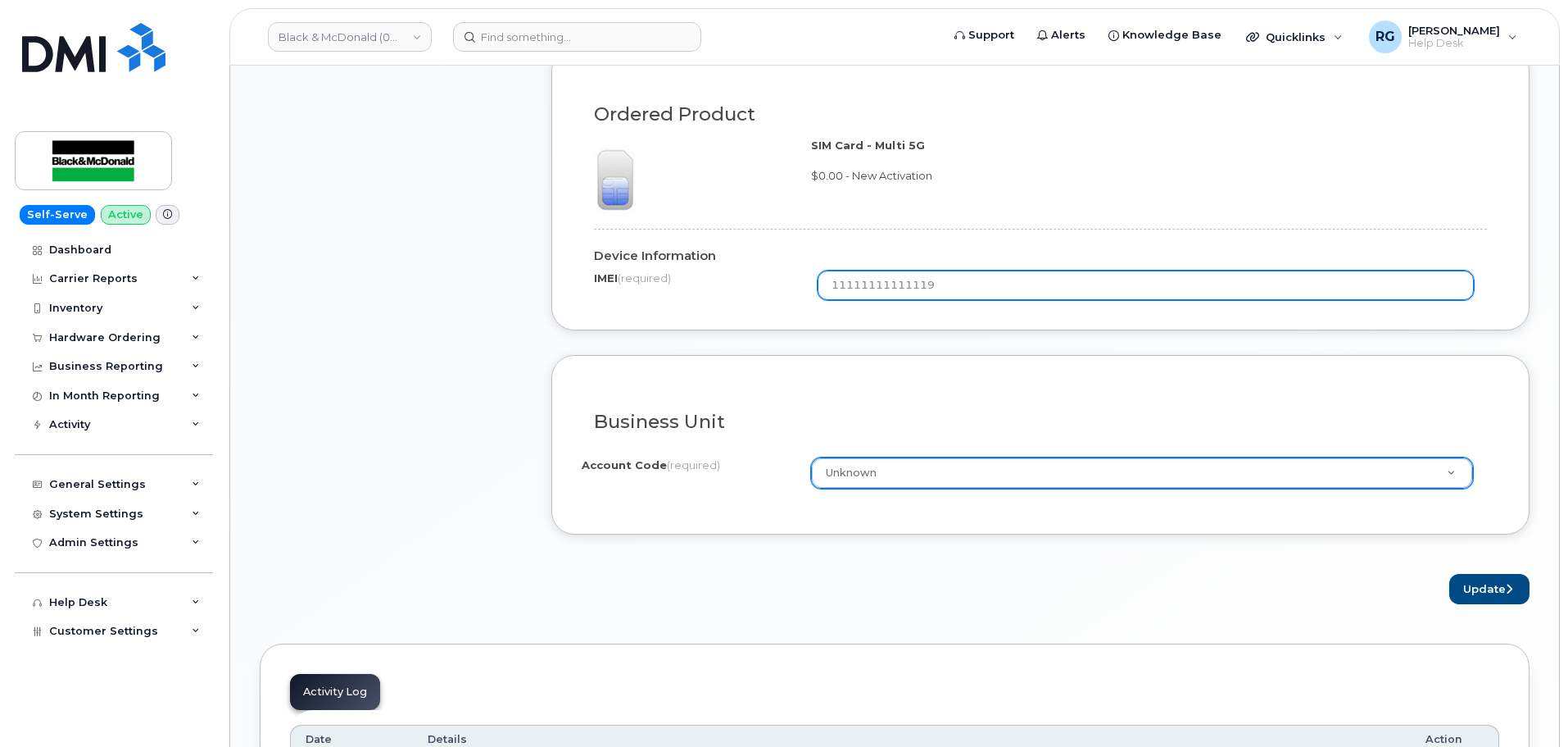
type input "11111111111119"
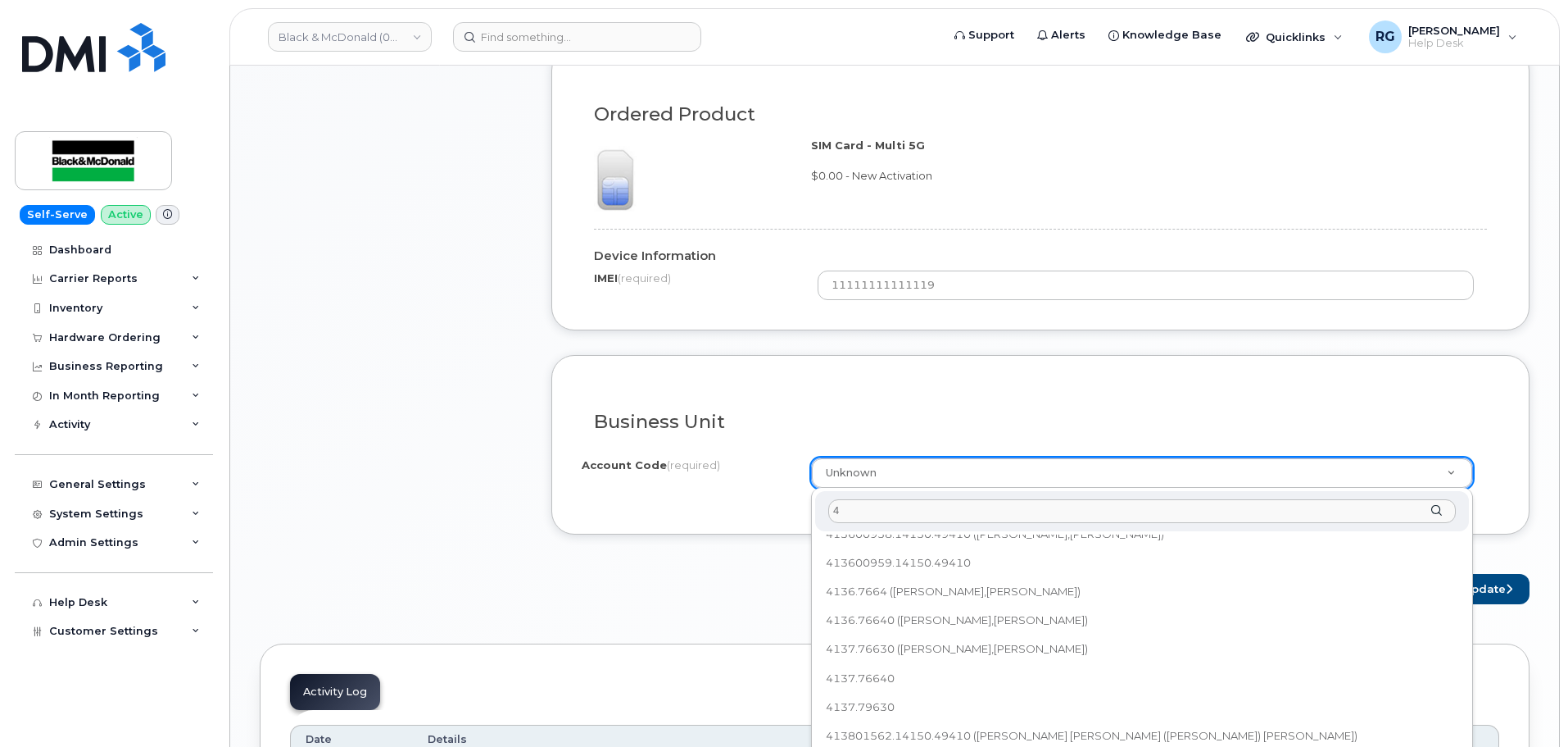
scroll to position [0, 0]
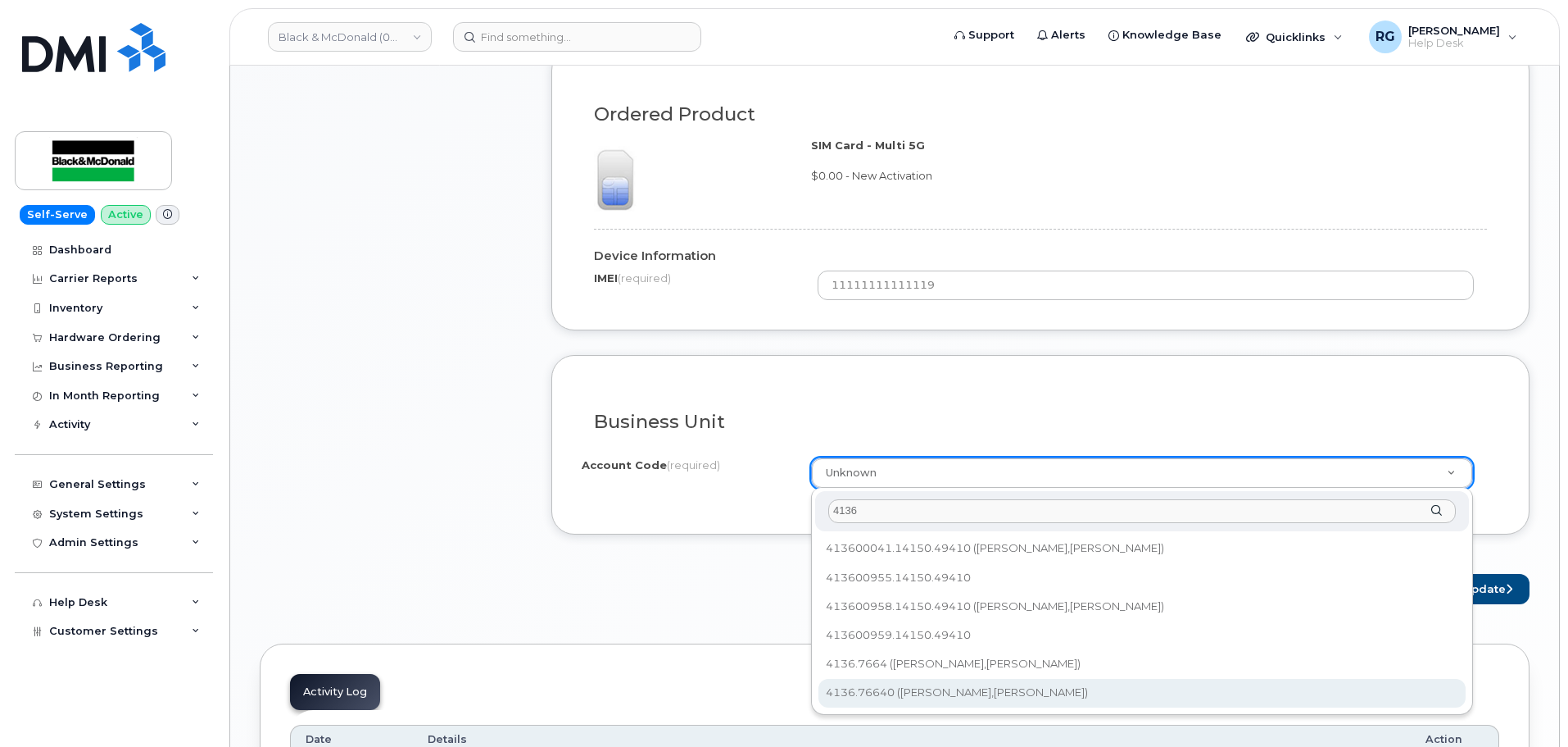
type input "4136"
select select "4136.76640"
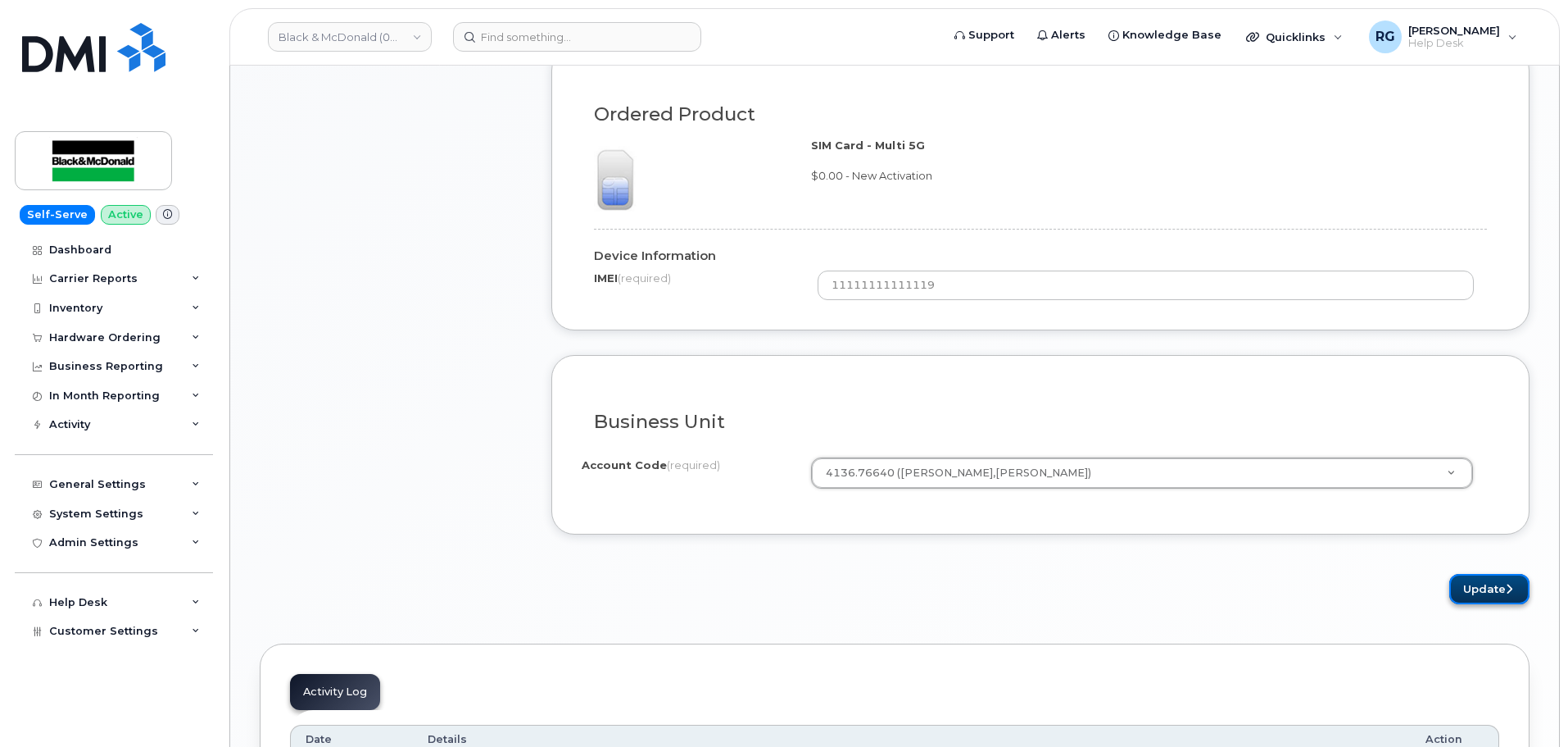
click at [1499, 598] on button "Update" at bounding box center [1490, 589] width 80 height 31
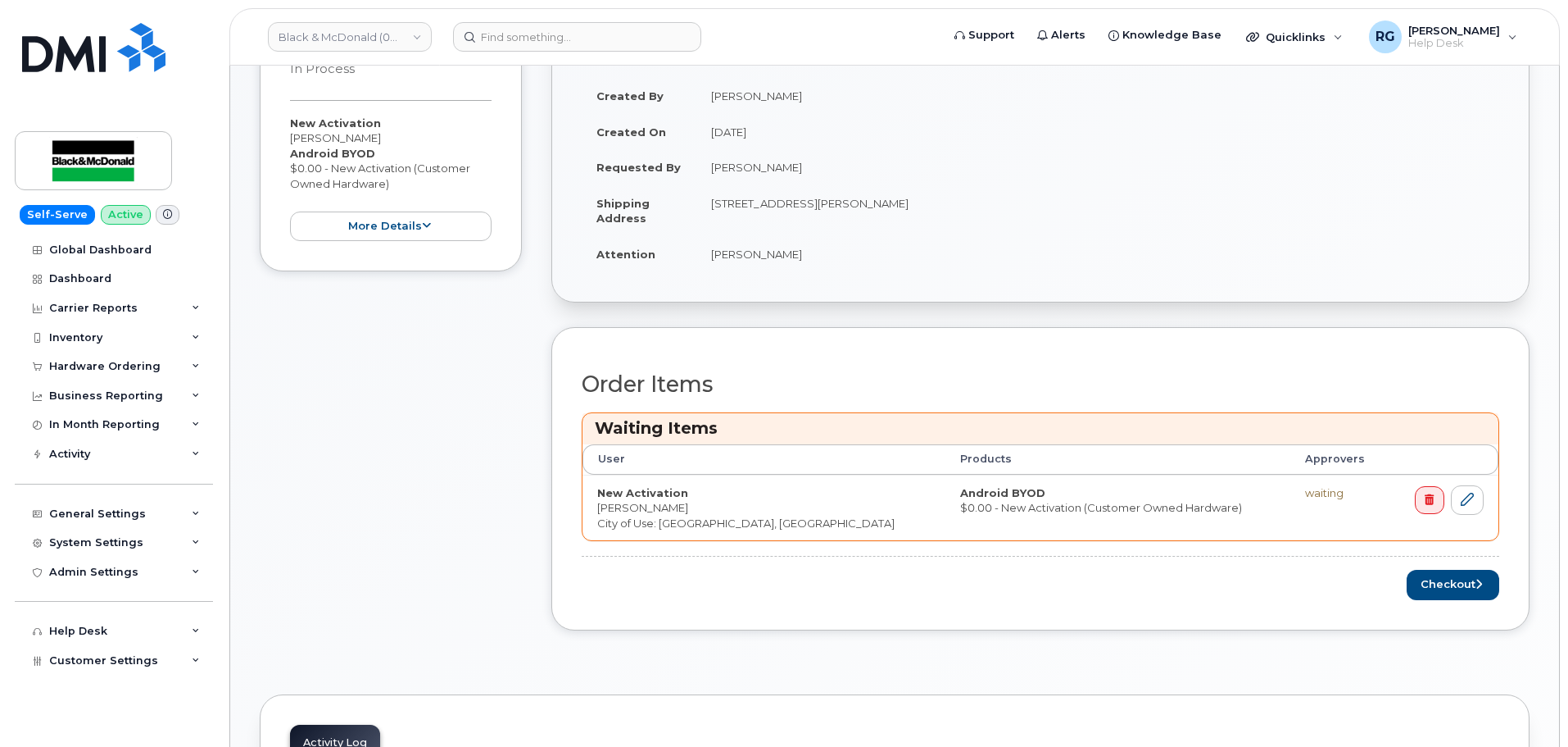
scroll to position [389, 0]
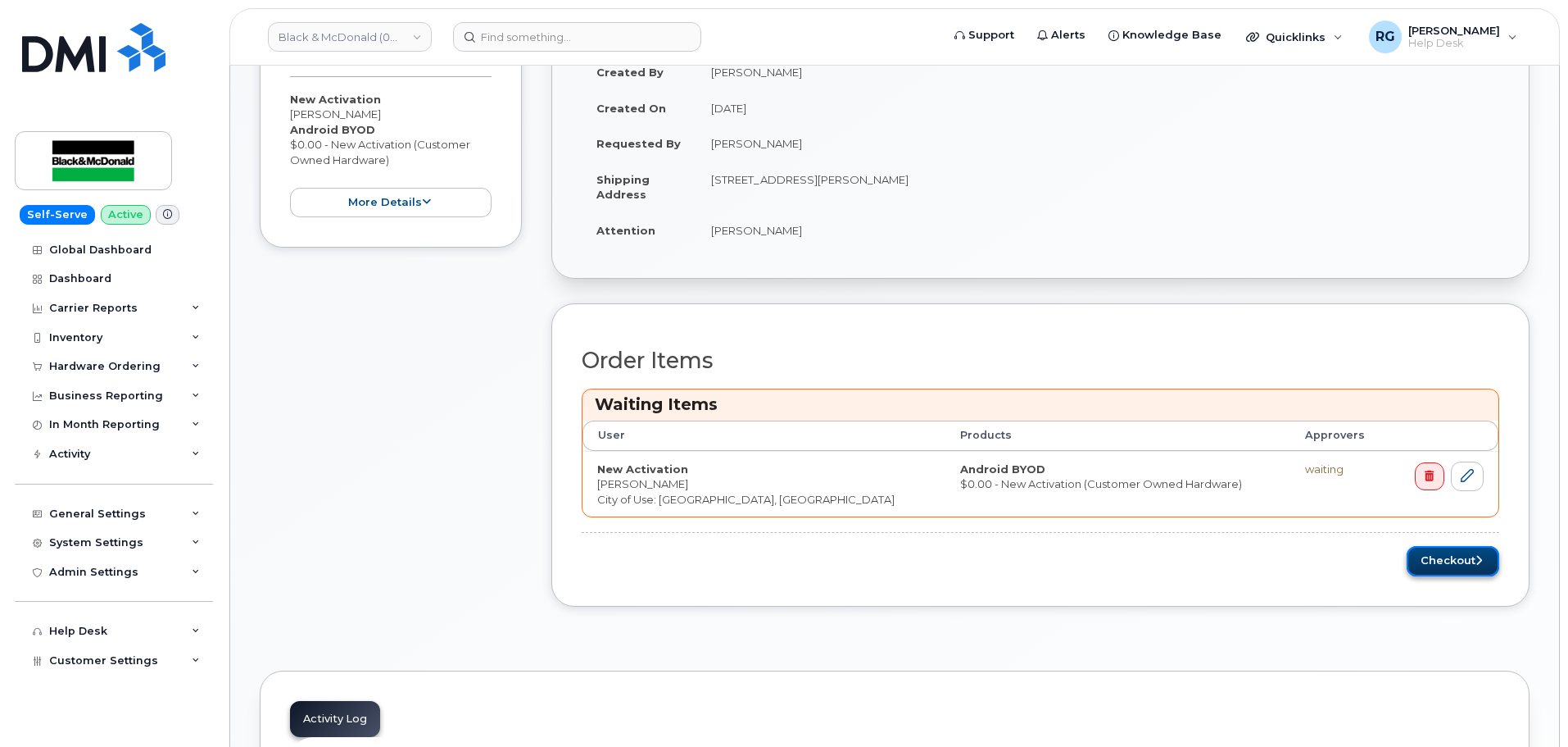
click at [1427, 560] on button "Checkout" at bounding box center [1453, 561] width 93 height 31
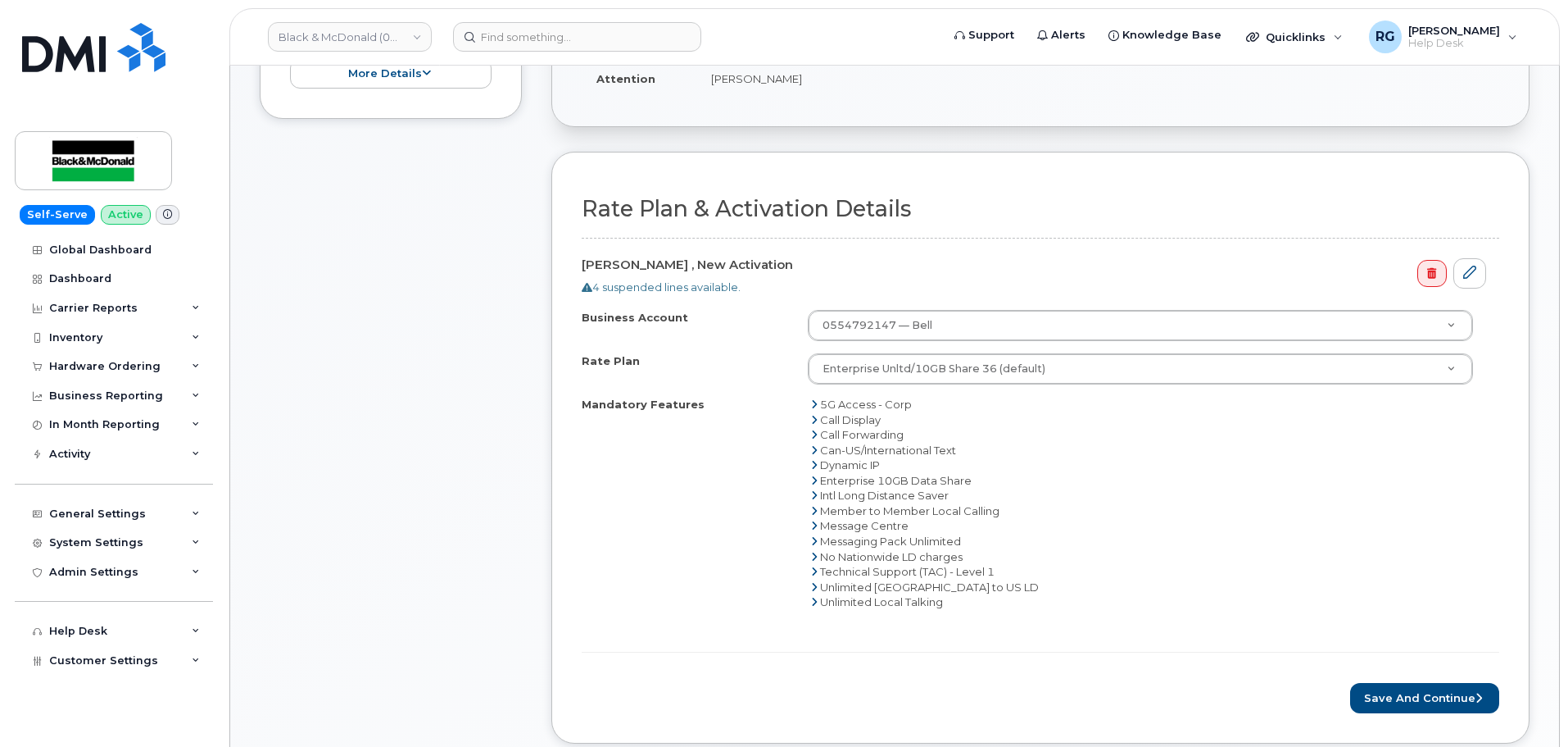
scroll to position [430, 0]
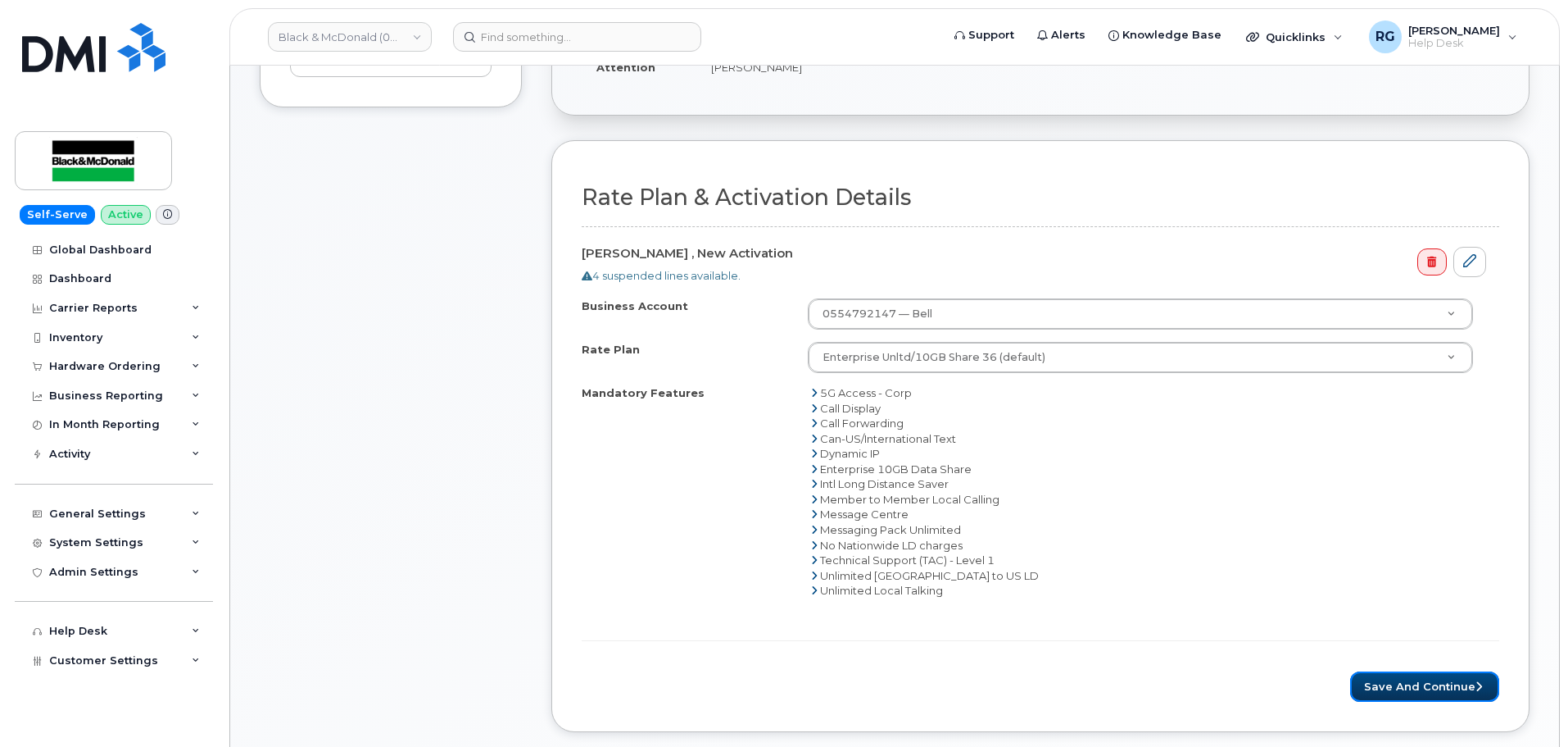
drag, startPoint x: 1440, startPoint y: 678, endPoint x: 1402, endPoint y: 627, distance: 63.6
click at [1440, 678] on button "Save and Continue" at bounding box center [1425, 687] width 149 height 31
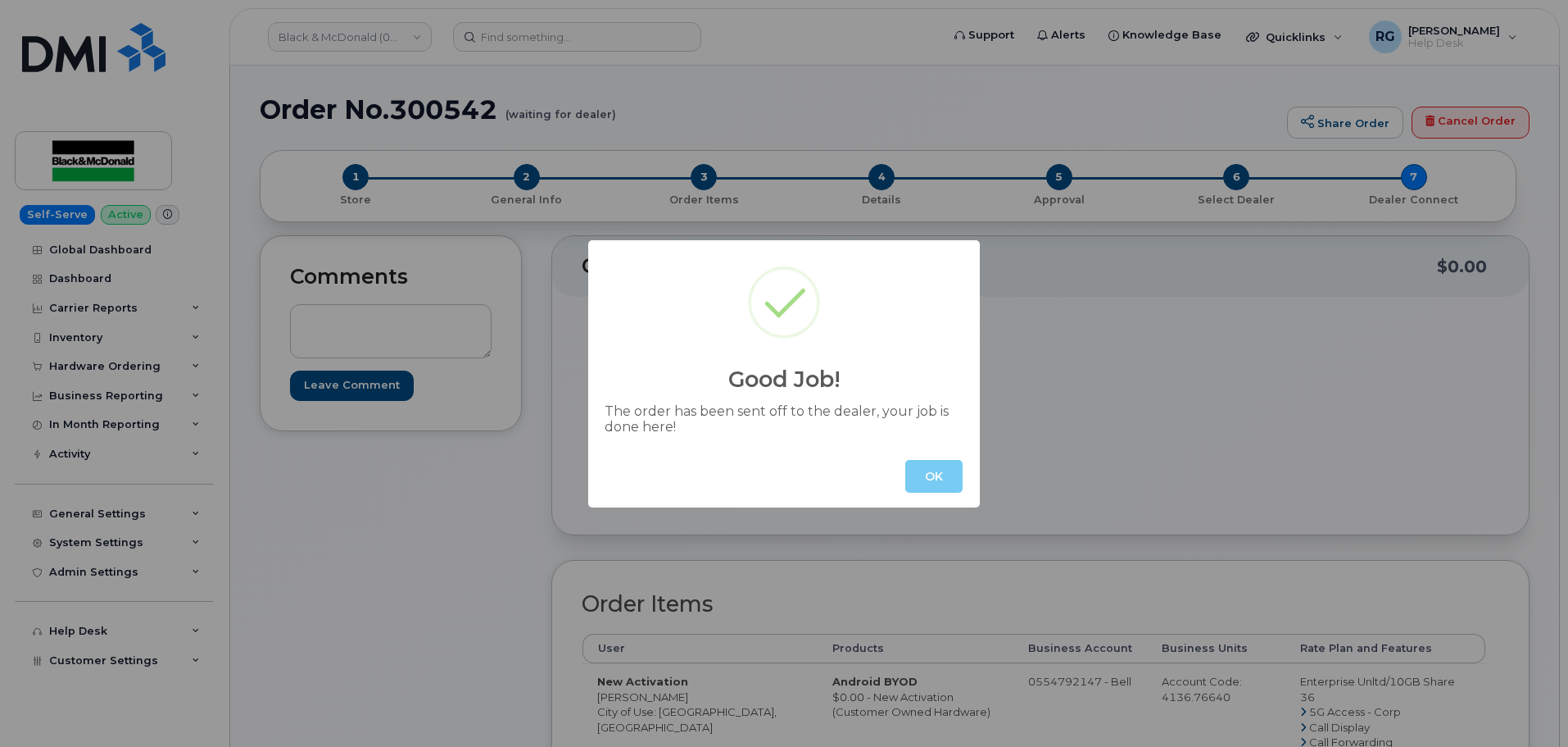
click at [941, 473] on button "OK" at bounding box center [934, 476] width 57 height 32
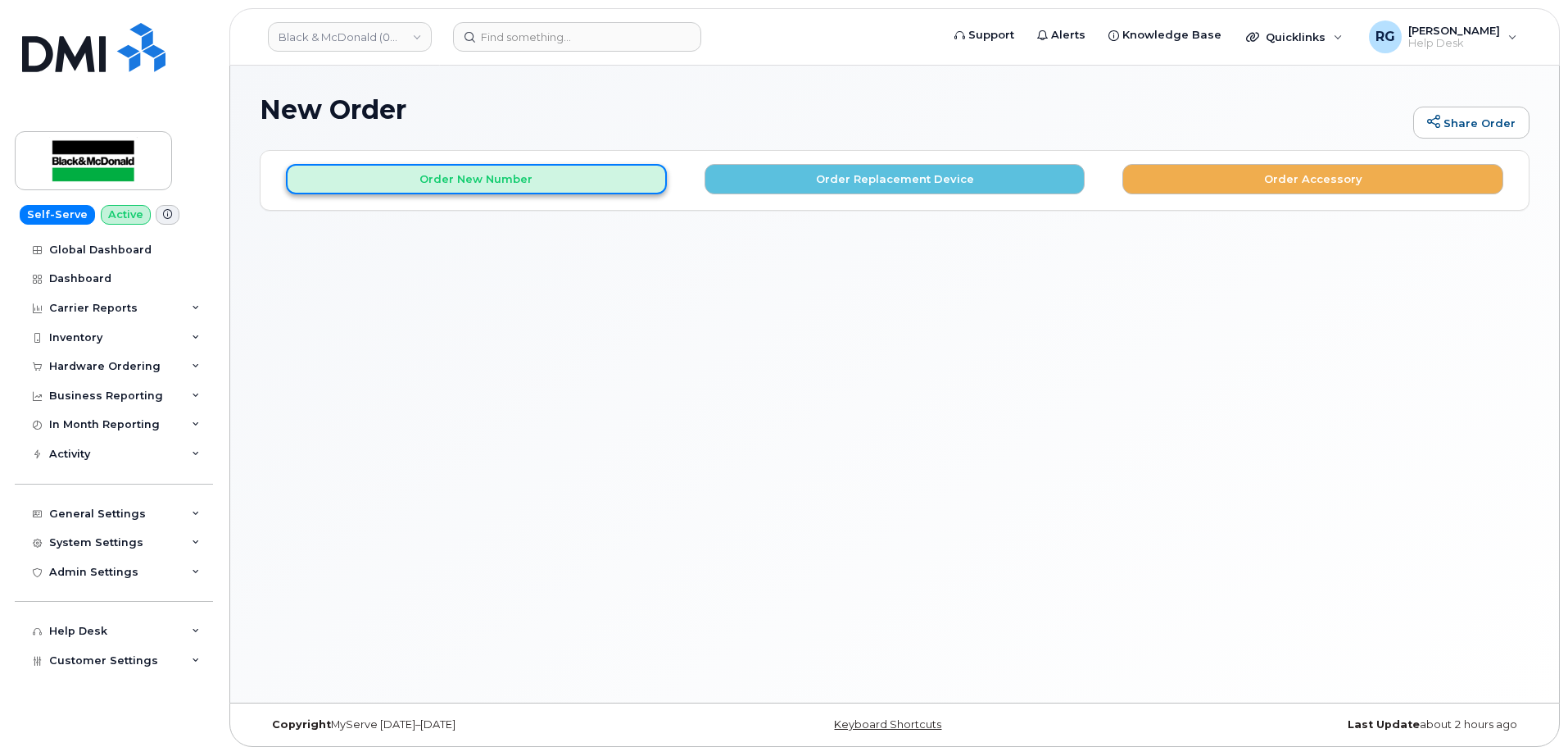
click at [453, 172] on button "Order New Number" at bounding box center [477, 179] width 382 height 31
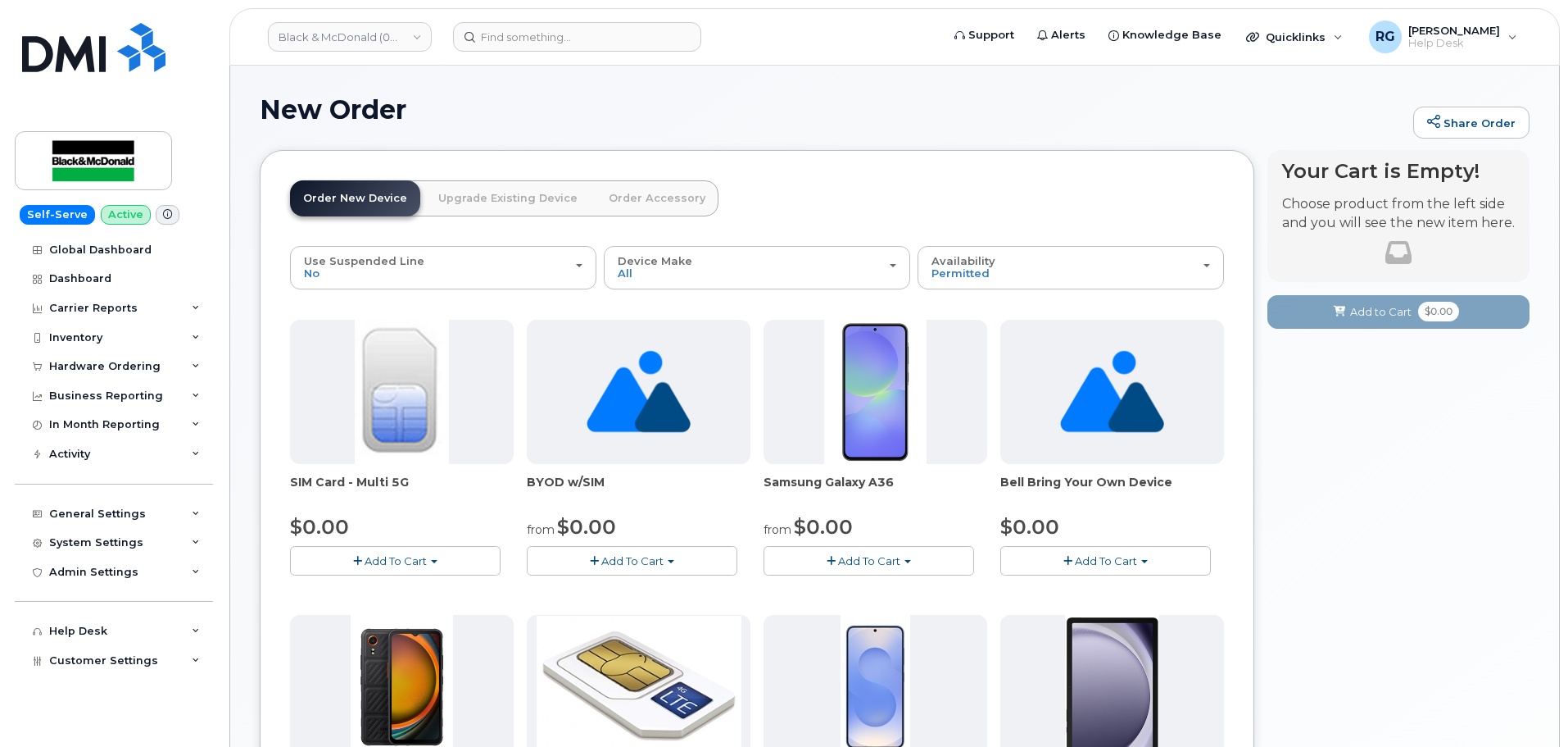
drag, startPoint x: 404, startPoint y: 481, endPoint x: 289, endPoint y: 481, distance: 115.0
click at [289, 481] on div "Order New Device Upgrade Existing Device Order Accessory Order new device and n…" at bounding box center [756, 712] width 995 height 1125
